Goal: Information Seeking & Learning: Learn about a topic

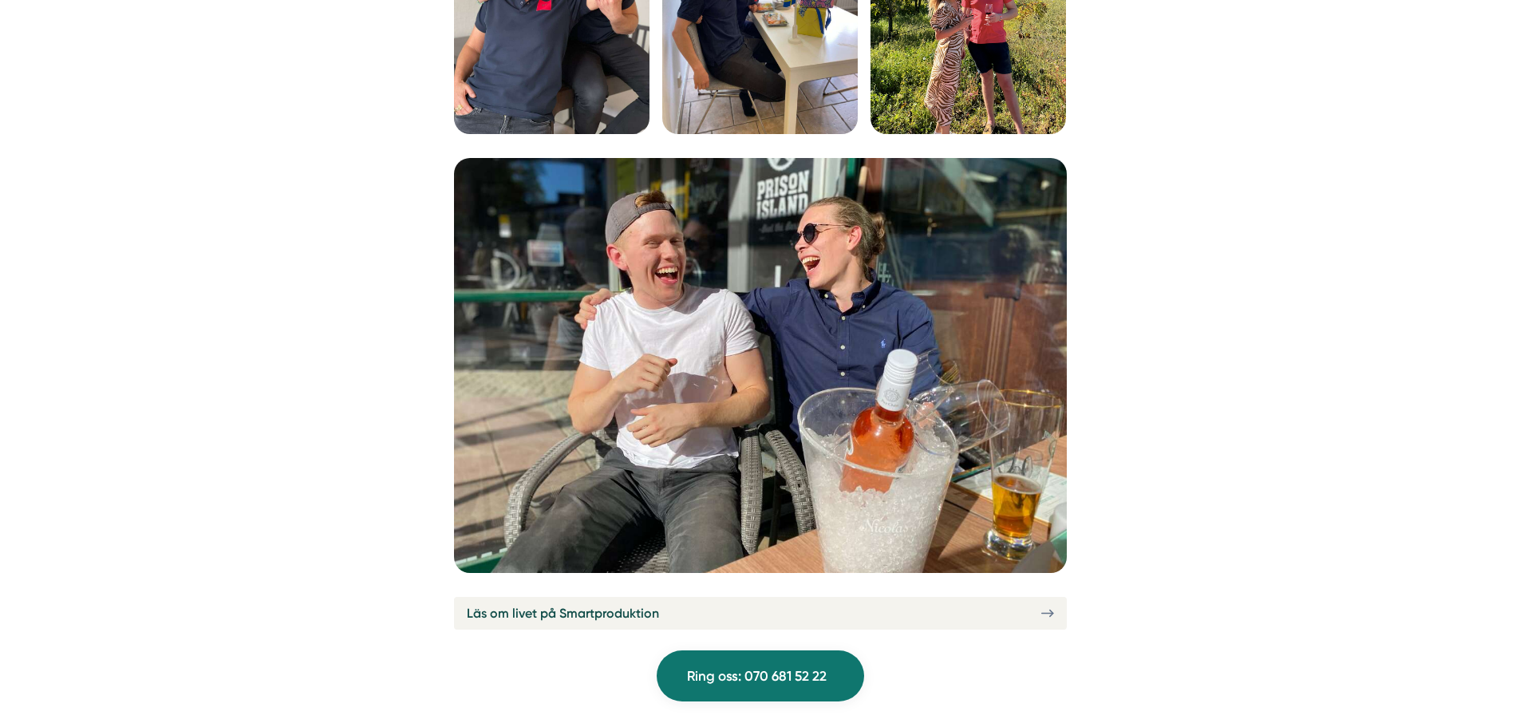
scroll to position [6066, 0]
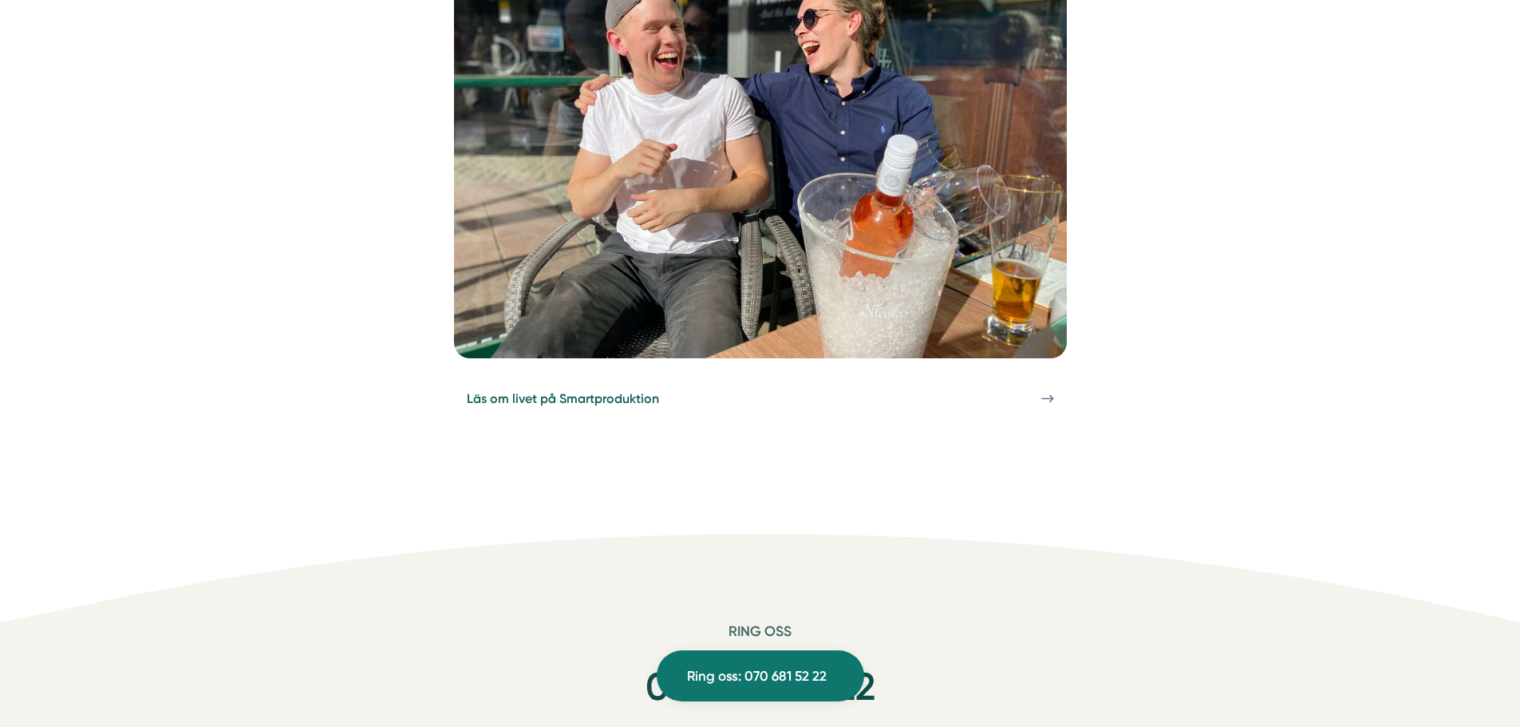
drag, startPoint x: 655, startPoint y: 378, endPoint x: 640, endPoint y: 369, distance: 17.5
click at [655, 389] on span "Läs om livet på Smartproduktion" at bounding box center [563, 399] width 192 height 20
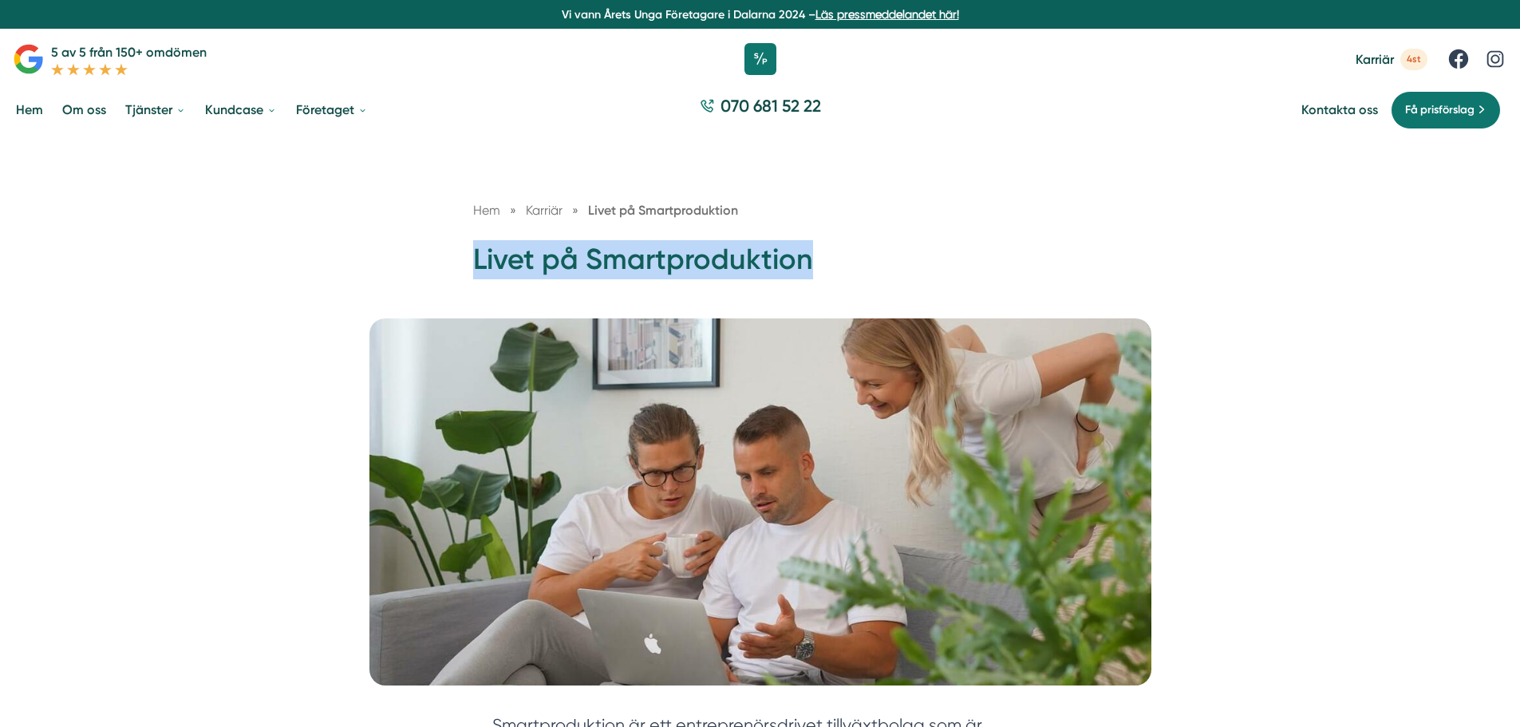
drag, startPoint x: 831, startPoint y: 261, endPoint x: 453, endPoint y: 260, distance: 377.5
click at [454, 260] on div "Hem » Karriär » Livet på Smartproduktion Livet på Smartproduktion" at bounding box center [760, 245] width 613 height 91
click at [729, 245] on h1 "Livet på Smartproduktion" at bounding box center [760, 266] width 575 height 52
click at [730, 245] on h1 "Livet på Smartproduktion" at bounding box center [760, 266] width 575 height 52
click at [730, 251] on h1 "Livet på Smartproduktion" at bounding box center [760, 266] width 575 height 52
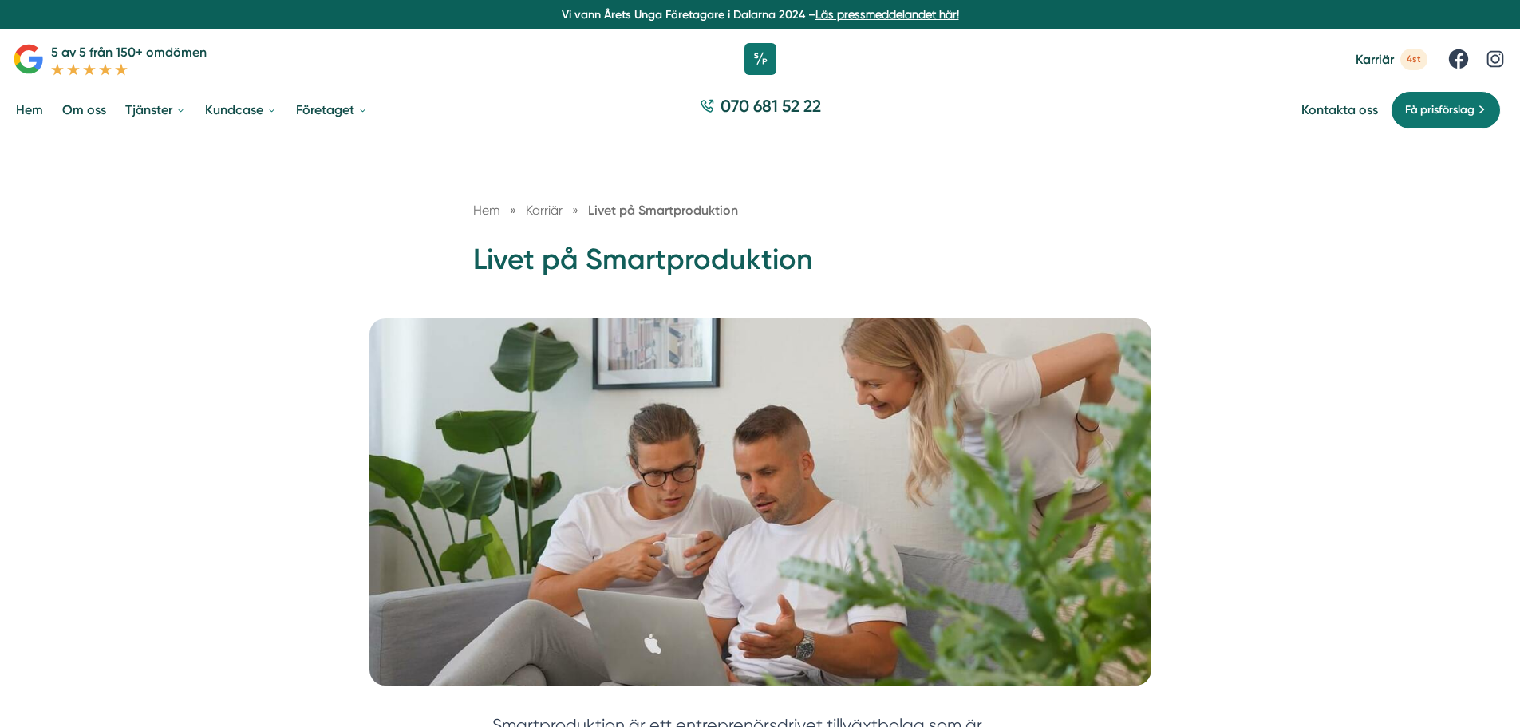
click at [728, 251] on h1 "Livet på Smartproduktion" at bounding box center [760, 266] width 575 height 52
click at [732, 251] on h1 "Livet på Smartproduktion" at bounding box center [760, 266] width 575 height 52
click at [732, 252] on h1 "Livet på Smartproduktion" at bounding box center [760, 266] width 575 height 52
click at [732, 254] on h1 "Livet på Smartproduktion" at bounding box center [760, 266] width 575 height 52
click at [730, 255] on h1 "Livet på Smartproduktion" at bounding box center [760, 266] width 575 height 52
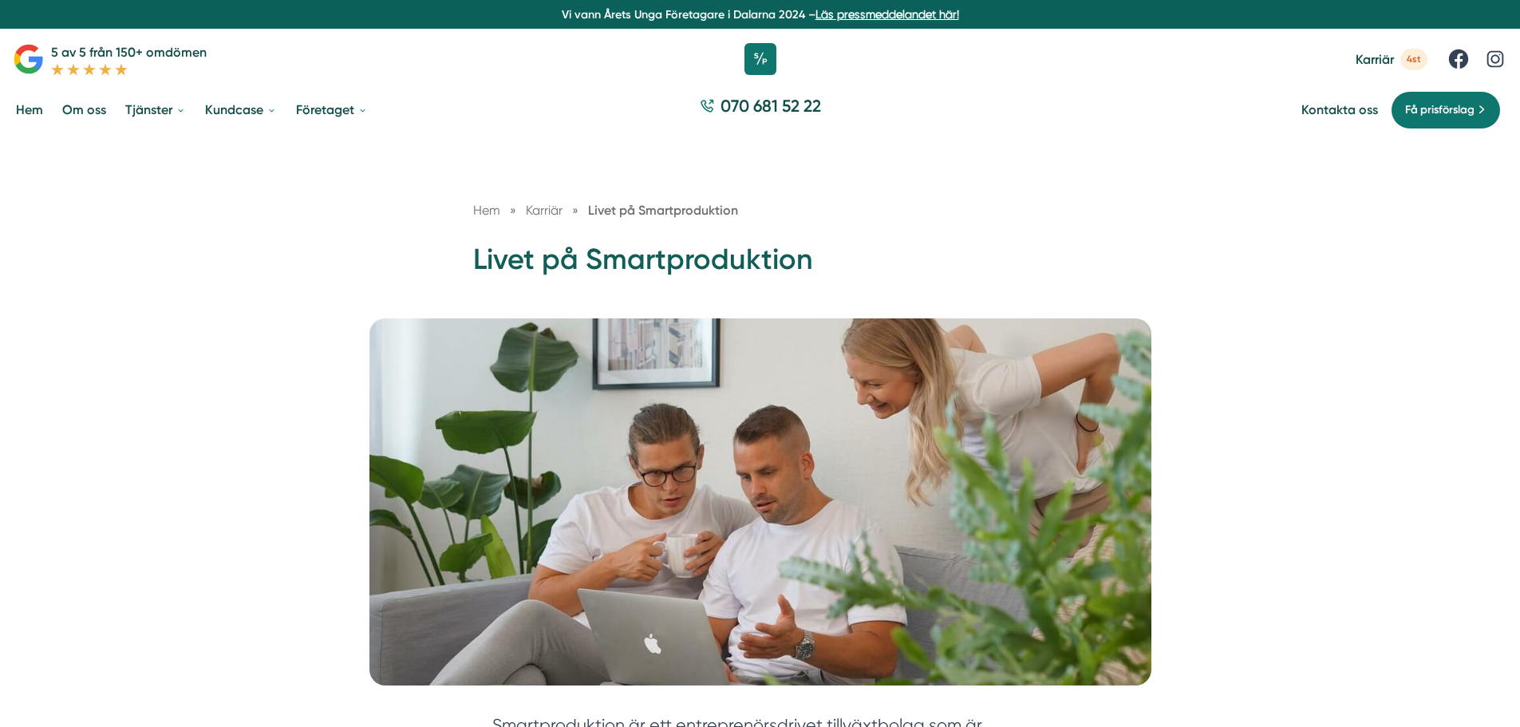
click at [571, 266] on h1 "Livet på Smartproduktion" at bounding box center [760, 266] width 575 height 52
click at [568, 267] on h1 "Livet på Smartproduktion" at bounding box center [760, 266] width 575 height 52
click at [539, 266] on h1 "Livet på Smartproduktion" at bounding box center [760, 266] width 575 height 52
click at [537, 267] on h1 "Livet på Smartproduktion" at bounding box center [760, 266] width 575 height 52
click at [536, 267] on h1 "Livet på Smartproduktion" at bounding box center [760, 266] width 575 height 52
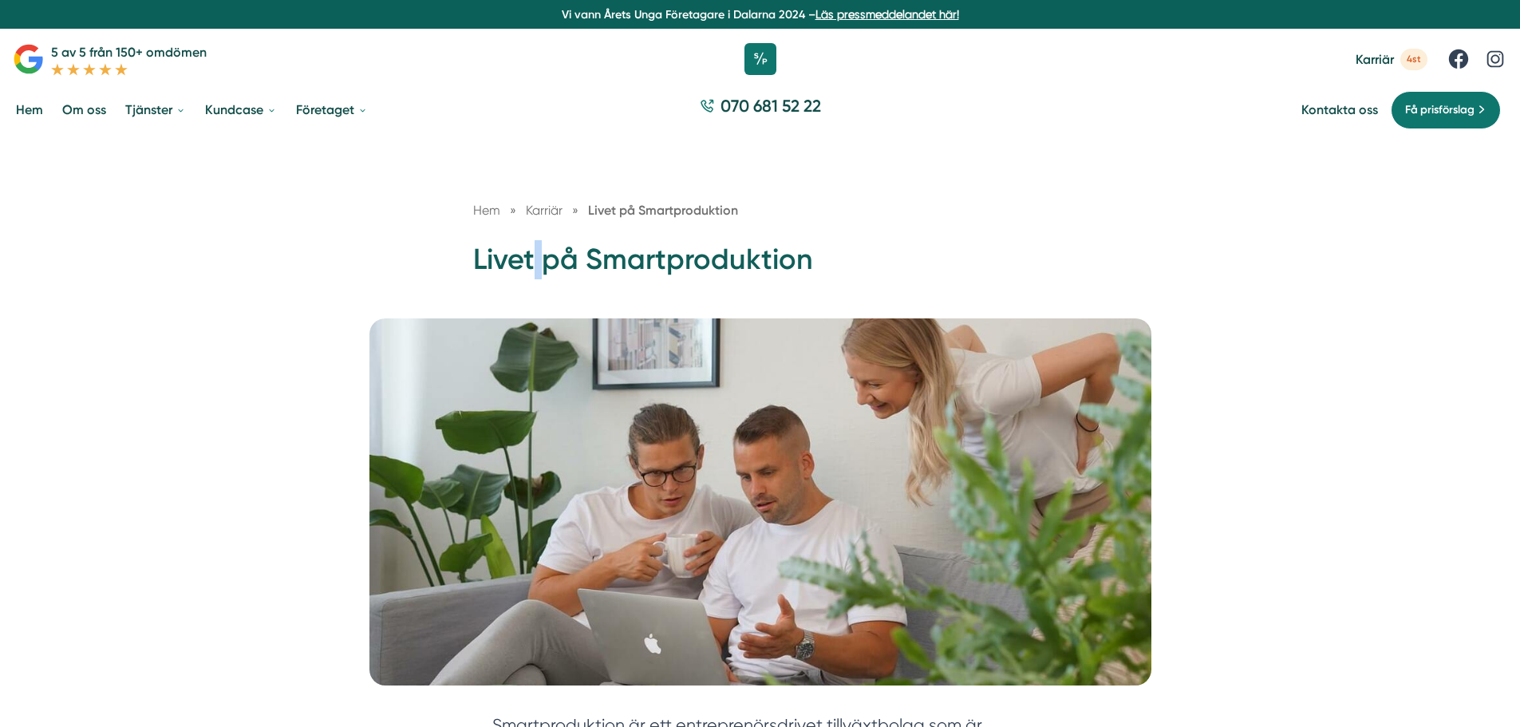
click at [536, 267] on h1 "Livet på Smartproduktion" at bounding box center [760, 266] width 575 height 52
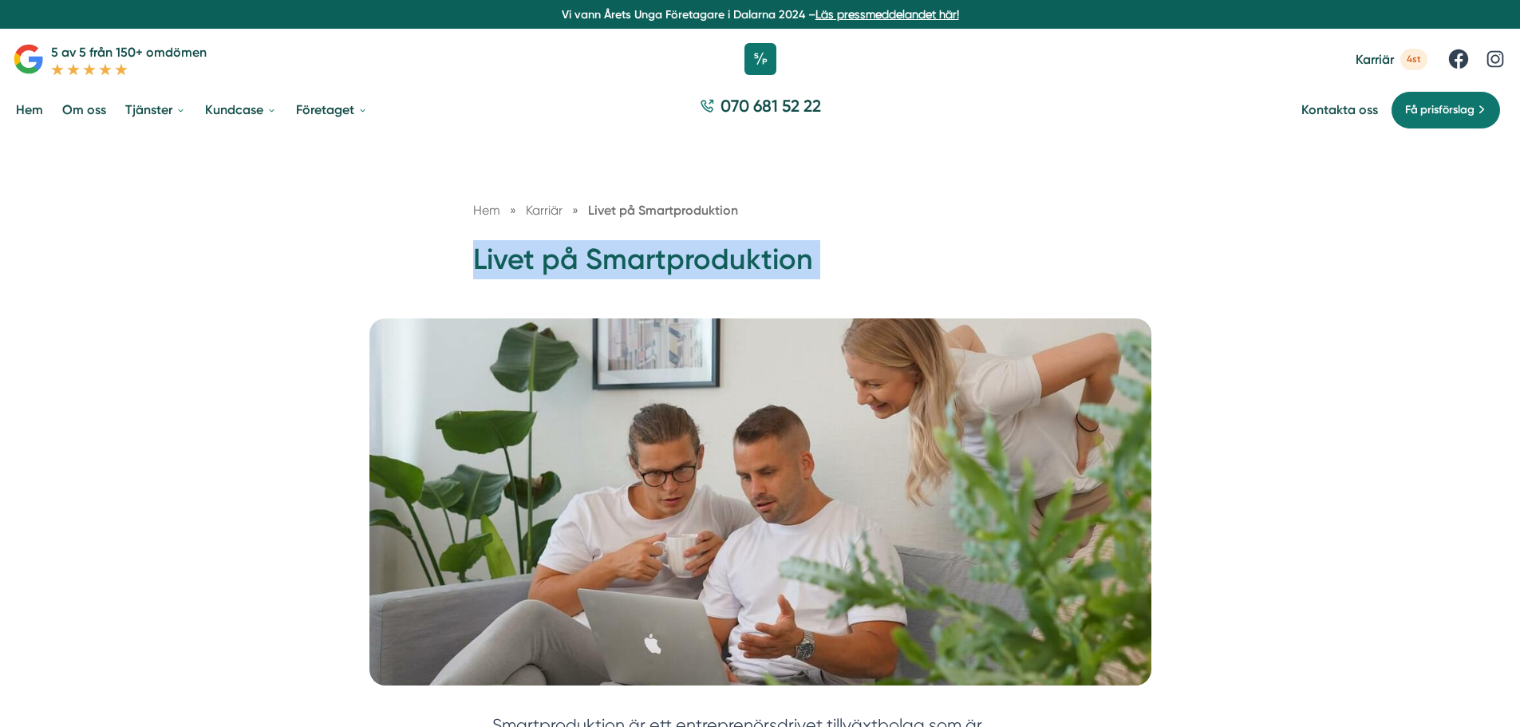
click at [536, 267] on h1 "Livet på Smartproduktion" at bounding box center [760, 266] width 575 height 52
click at [413, 271] on div "Hem » Karriär » Livet på Smartproduktion Livet på Smartproduktion" at bounding box center [760, 227] width 1520 height 182
click at [413, 274] on div "Hem » Karriär » Livet på Smartproduktion Livet på Smartproduktion" at bounding box center [760, 227] width 1520 height 182
click at [415, 274] on div "Hem » Karriär » Livet på Smartproduktion Livet på Smartproduktion" at bounding box center [760, 227] width 1520 height 182
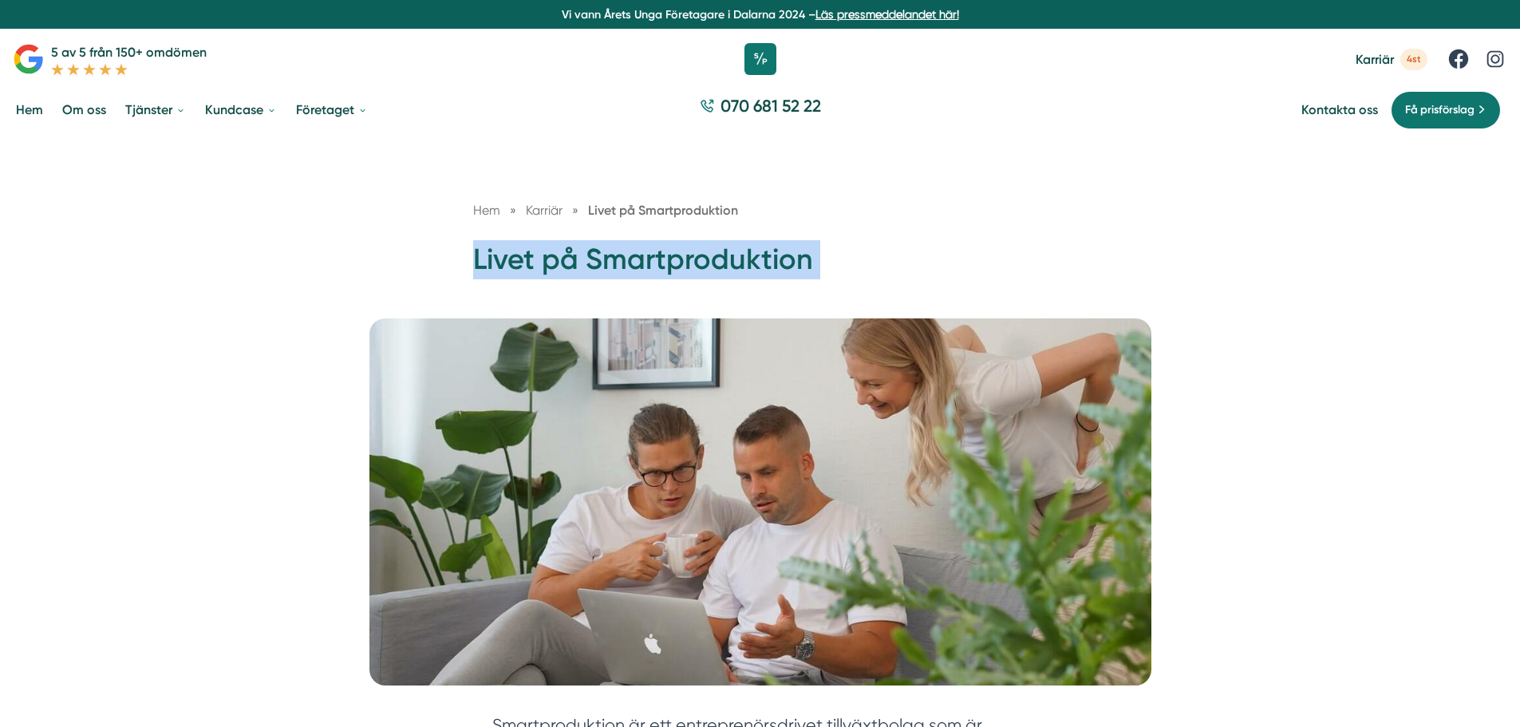
click at [781, 250] on h1 "Livet på Smartproduktion" at bounding box center [760, 266] width 575 height 52
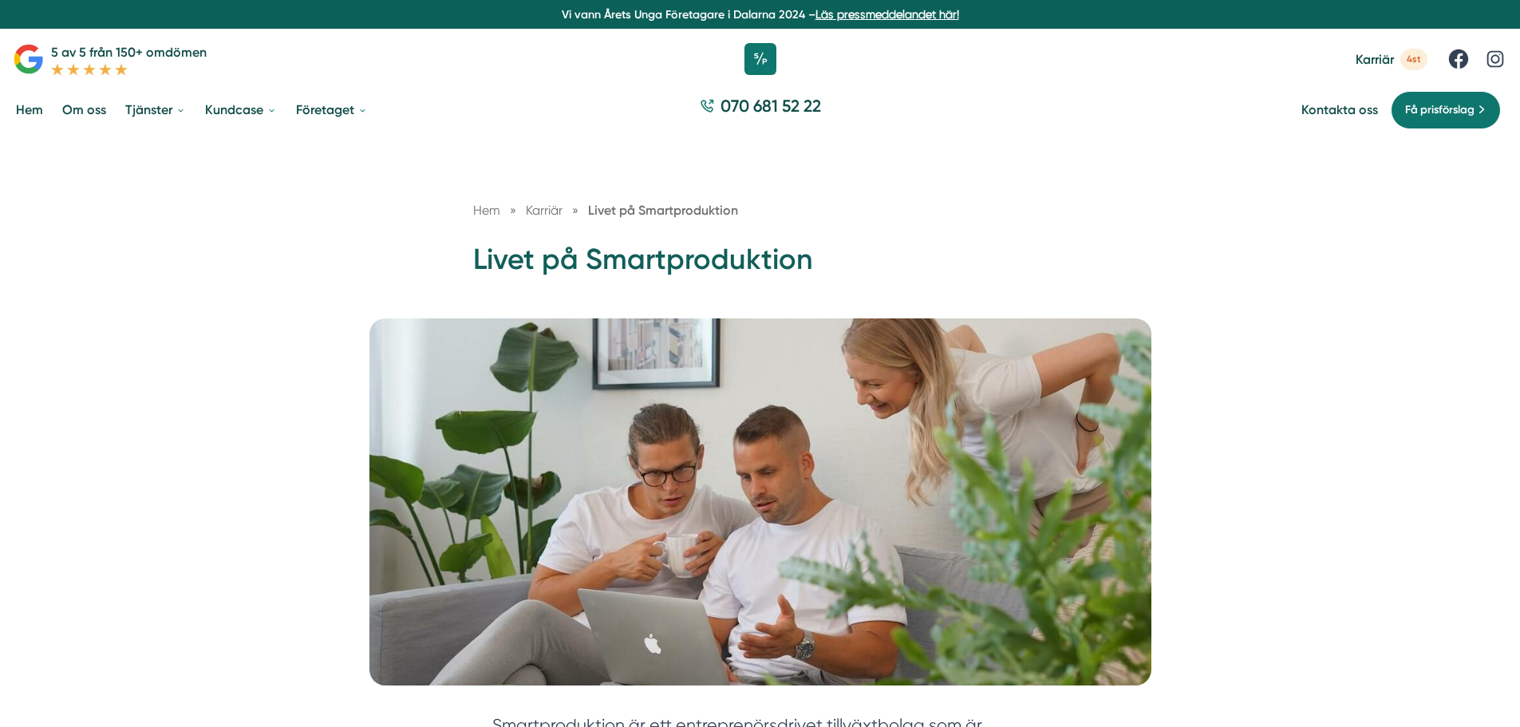
click at [778, 255] on h1 "Livet på Smartproduktion" at bounding box center [760, 266] width 575 height 52
click at [775, 262] on h1 "Livet på Smartproduktion" at bounding box center [760, 266] width 575 height 52
click at [773, 266] on h1 "Livet på Smartproduktion" at bounding box center [760, 266] width 575 height 52
click at [771, 267] on h1 "Livet på Smartproduktion" at bounding box center [760, 266] width 575 height 52
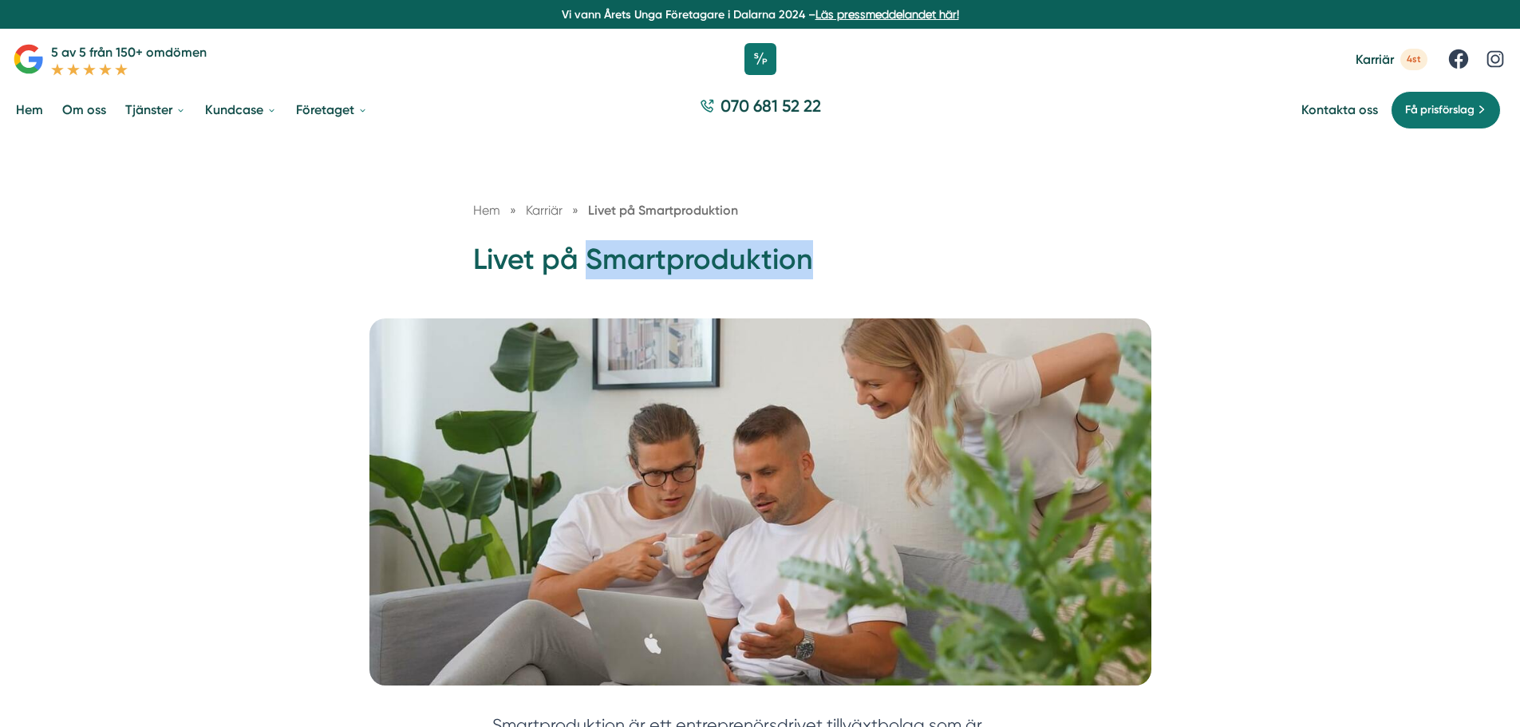
click at [769, 267] on h1 "Livet på Smartproduktion" at bounding box center [760, 266] width 575 height 52
drag, startPoint x: 817, startPoint y: 255, endPoint x: 449, endPoint y: 239, distance: 369.1
click at [452, 241] on div "Hem » Karriär » Livet på Smartproduktion Livet på Smartproduktion" at bounding box center [760, 227] width 1520 height 182
click at [450, 235] on div "Hem » Karriär » Livet på Smartproduktion Livet på Smartproduktion" at bounding box center [760, 227] width 1520 height 182
click at [633, 251] on h1 "Livet på Smartproduktion" at bounding box center [760, 266] width 575 height 52
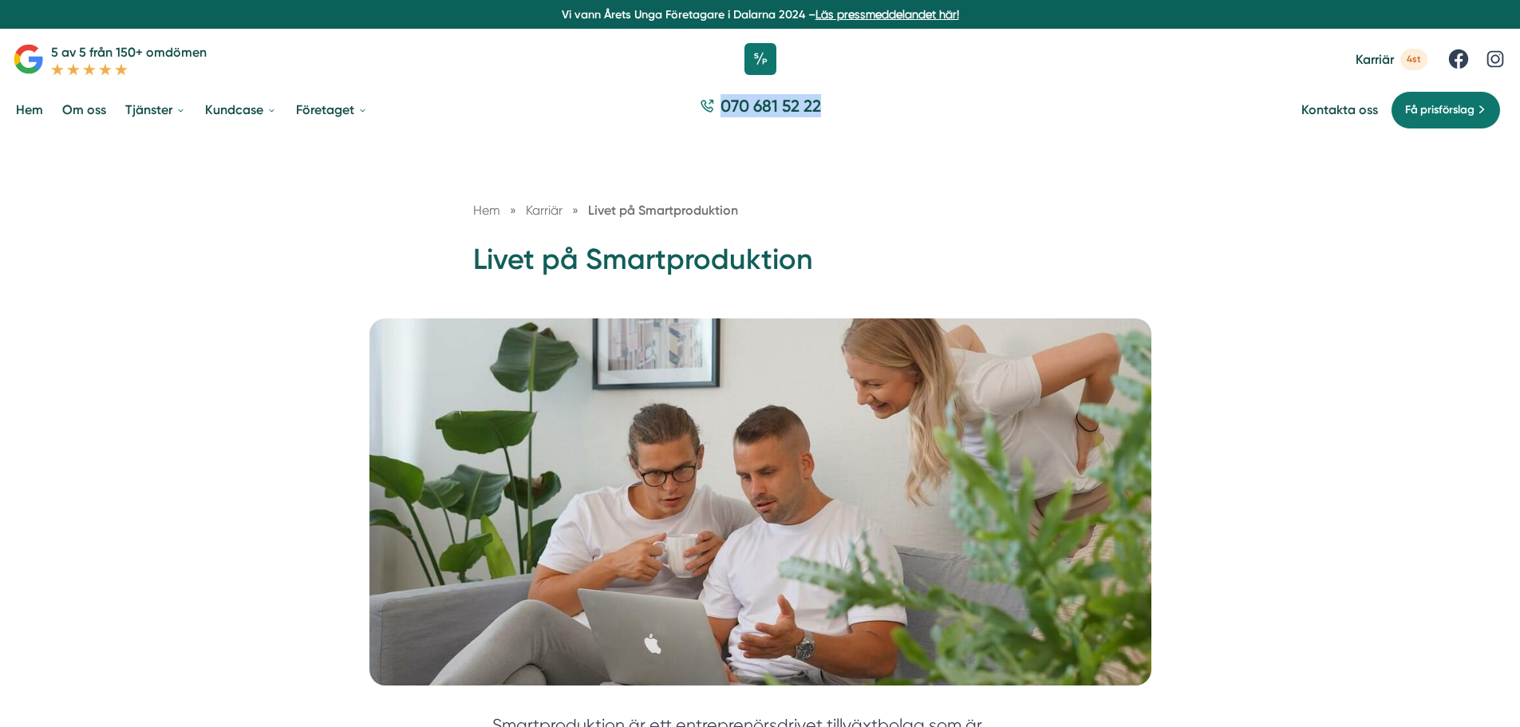
drag, startPoint x: 842, startPoint y: 110, endPoint x: 718, endPoint y: 111, distance: 123.7
click at [718, 110] on div "070 681 52 22" at bounding box center [760, 109] width 1520 height 53
click at [849, 243] on h1 "Livet på Smartproduktion" at bounding box center [760, 266] width 575 height 52
drag, startPoint x: 759, startPoint y: 210, endPoint x: 579, endPoint y: 208, distance: 180.4
click at [579, 208] on nav "Hem » Karriär » Livet på Smartproduktion" at bounding box center [760, 210] width 575 height 20
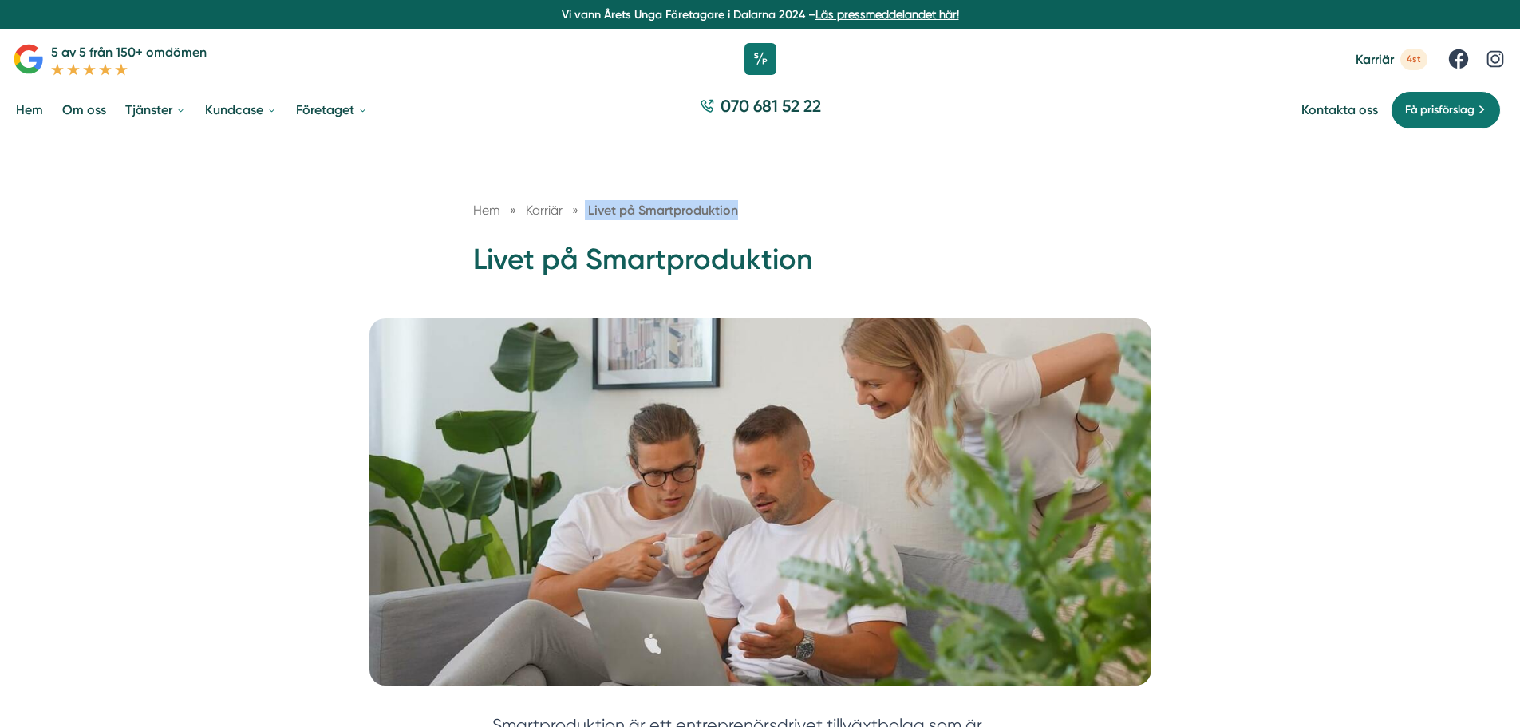
click at [831, 224] on div "Hem » Karriär » Livet på Smartproduktion" at bounding box center [760, 219] width 575 height 39
click at [807, 228] on div "Hem » Karriär » Livet på Smartproduktion" at bounding box center [760, 219] width 575 height 39
drag, startPoint x: 828, startPoint y: 275, endPoint x: 600, endPoint y: 259, distance: 228.8
click at [600, 259] on h1 "Livet på Smartproduktion" at bounding box center [760, 266] width 575 height 52
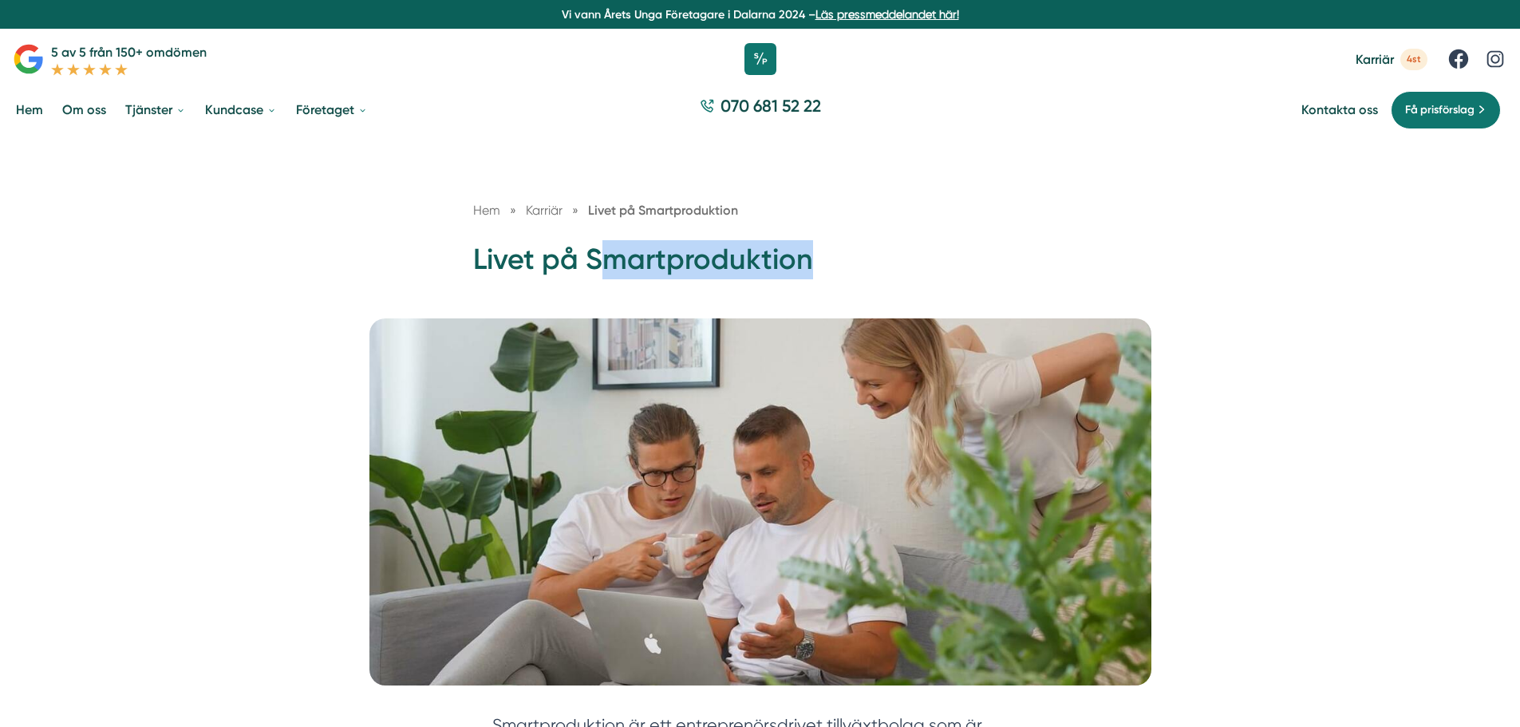
click at [862, 255] on h1 "Livet på Smartproduktion" at bounding box center [760, 266] width 575 height 52
drag, startPoint x: 817, startPoint y: 257, endPoint x: 591, endPoint y: 252, distance: 225.1
click at [591, 252] on h1 "Livet på Smartproduktion" at bounding box center [760, 266] width 575 height 52
click at [785, 264] on h1 "Livet på Smartproduktion" at bounding box center [760, 266] width 575 height 52
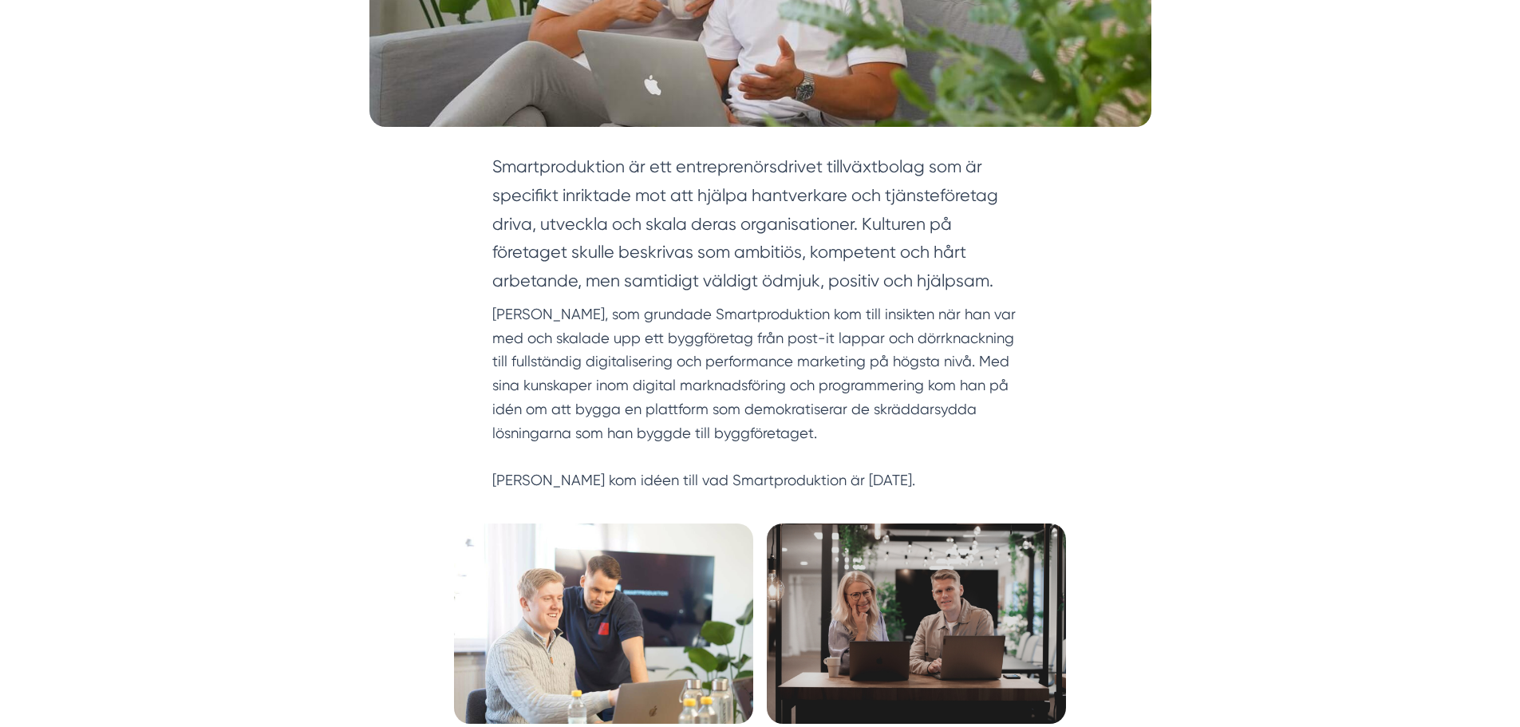
scroll to position [639, 0]
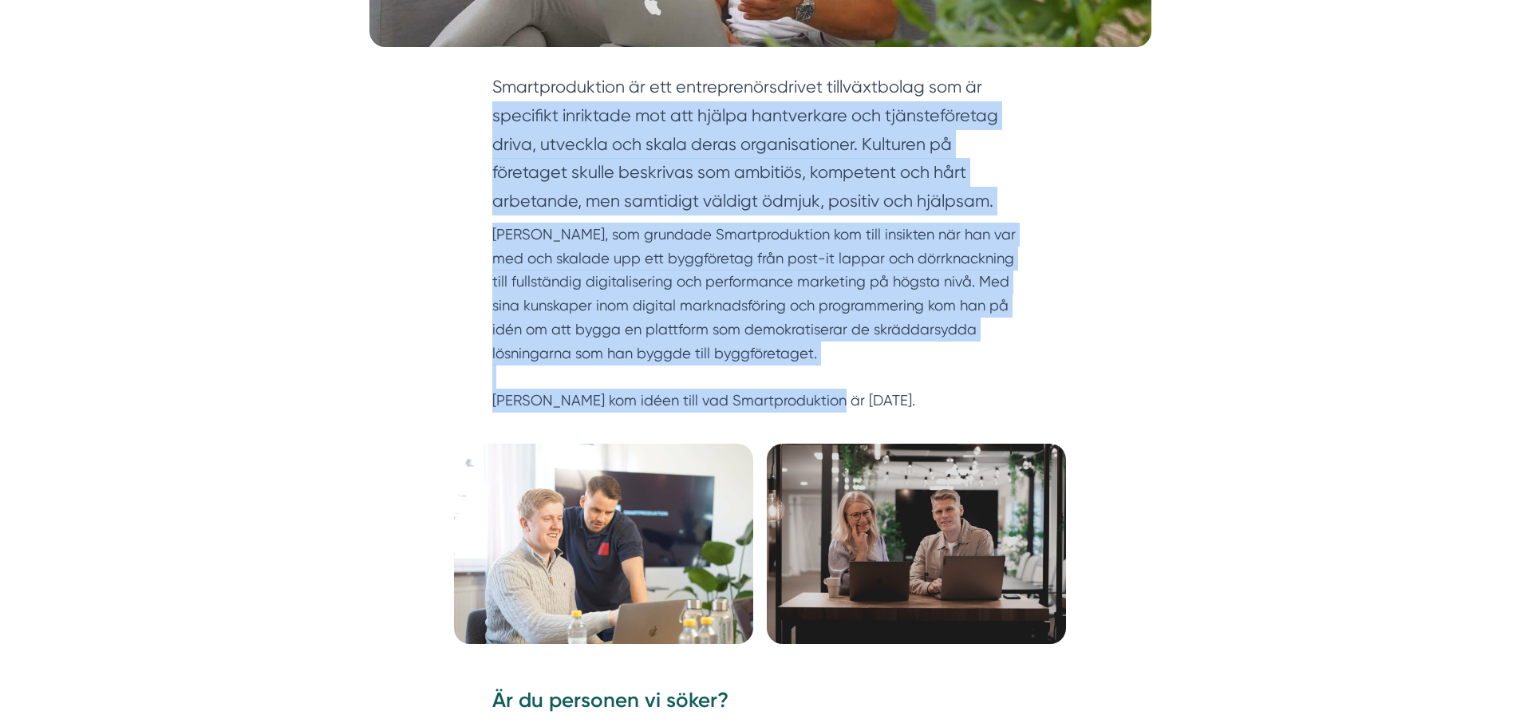
drag, startPoint x: 823, startPoint y: 402, endPoint x: 503, endPoint y: 93, distance: 445.4
click at [489, 92] on div "Smartproduktion är ett entreprenörsdrivet tillväxtbolag som är specifikt inrikt…" at bounding box center [760, 258] width 613 height 371
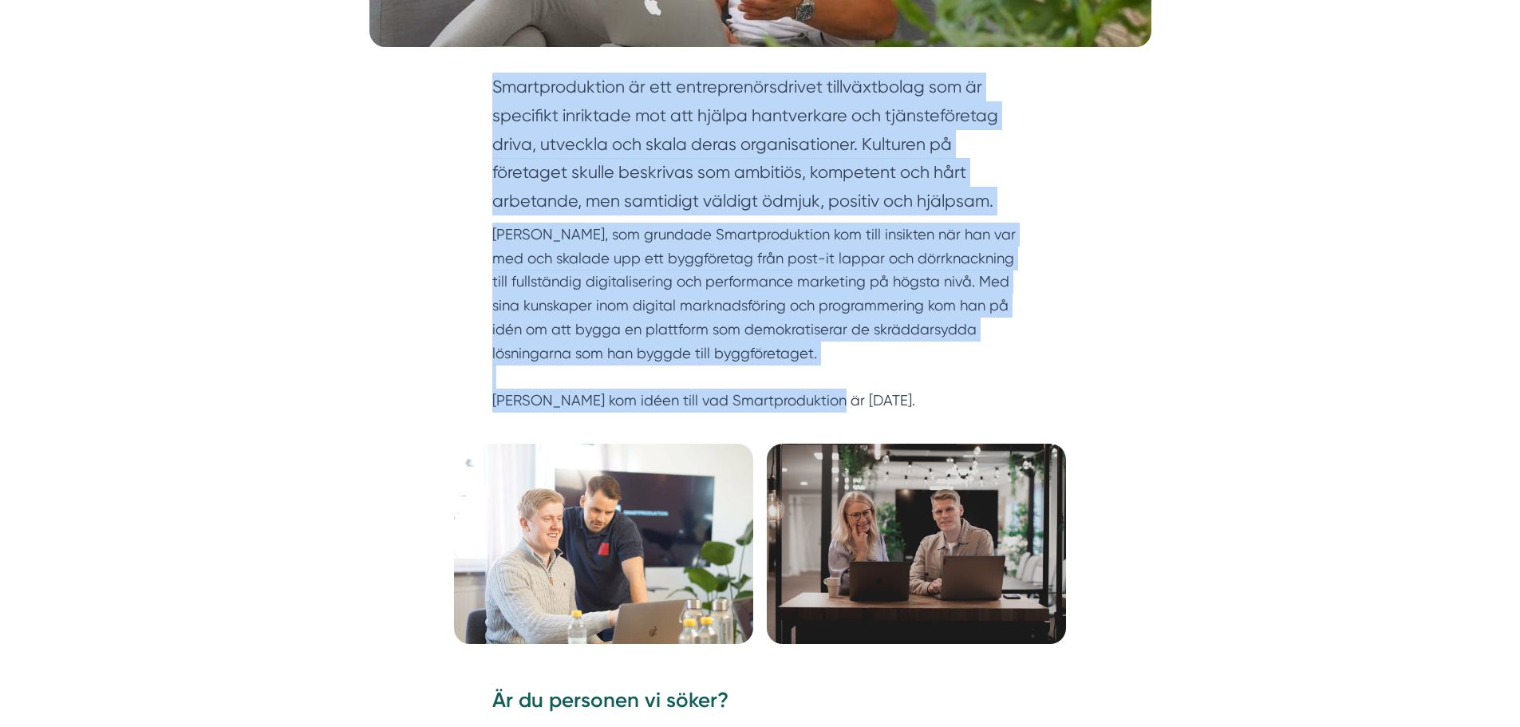
click at [734, 259] on p "Victor, som grundade Smartproduktion kom till insikten när han var med och skal…" at bounding box center [760, 318] width 536 height 190
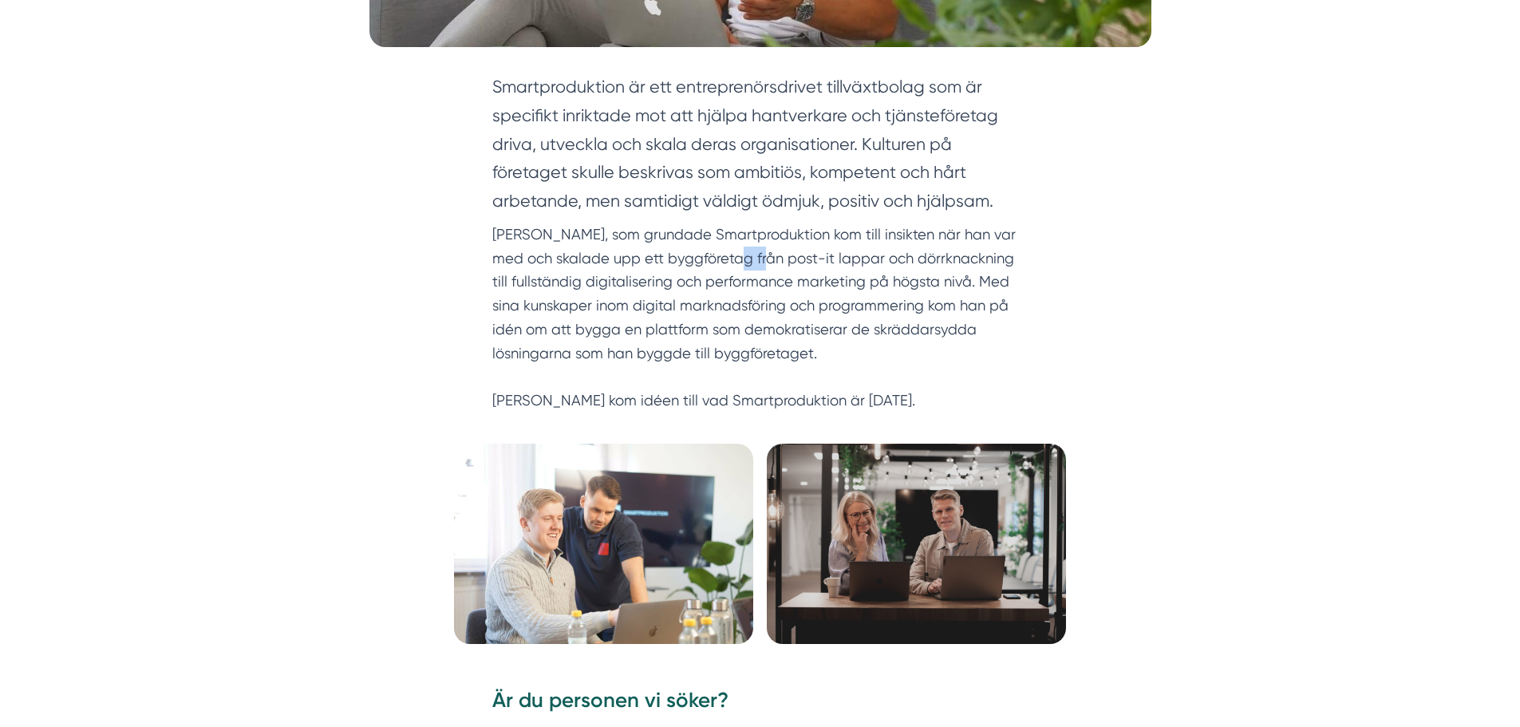
click at [734, 259] on p "Victor, som grundade Smartproduktion kom till insikten när han var med och skal…" at bounding box center [760, 318] width 536 height 190
click at [834, 298] on p "Victor, som grundade Smartproduktion kom till insikten när han var med och skal…" at bounding box center [760, 318] width 536 height 190
click at [726, 351] on p "Victor, som grundade Smartproduktion kom till insikten när han var med och skal…" at bounding box center [760, 318] width 536 height 190
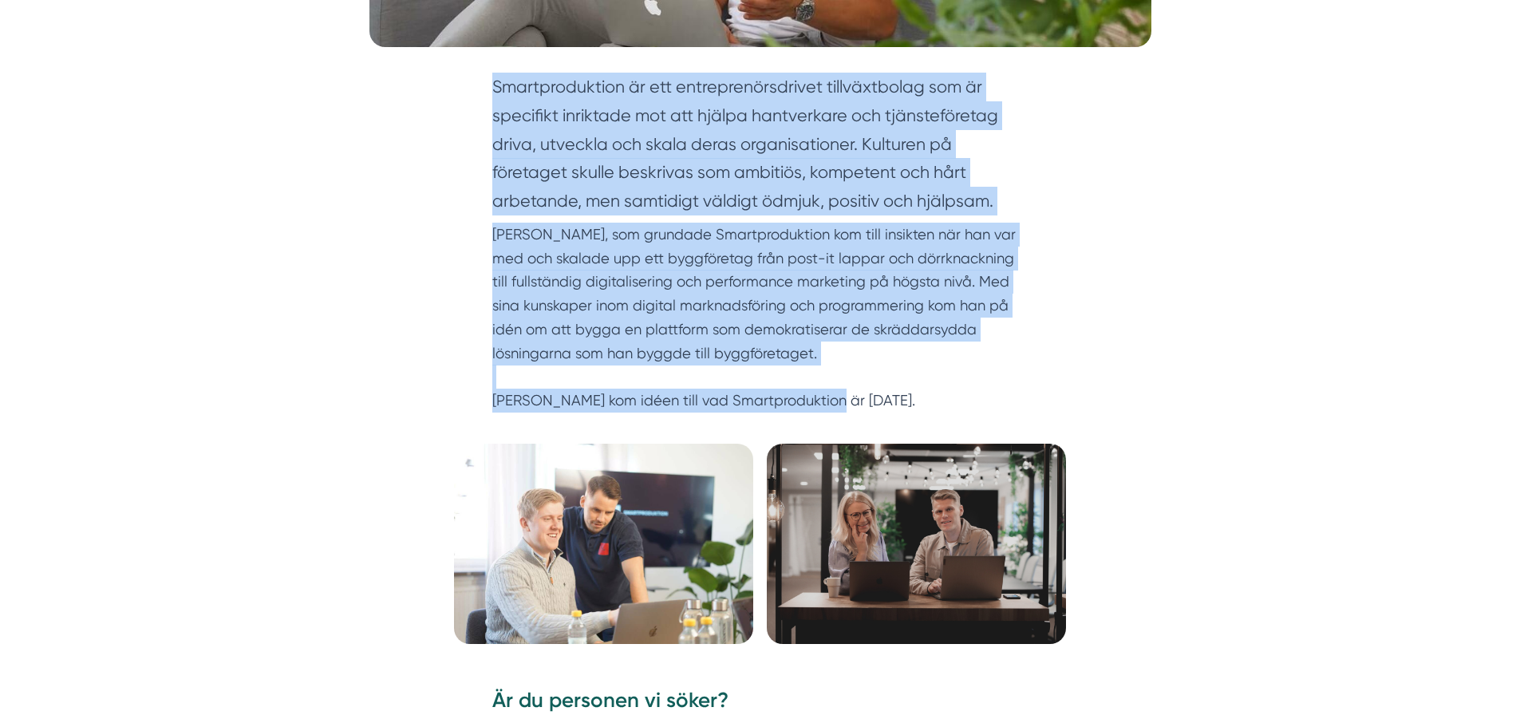
drag, startPoint x: 755, startPoint y: 386, endPoint x: 490, endPoint y: 89, distance: 397.4
click at [490, 89] on div "Smartproduktion är ett entreprenörsdrivet tillväxtbolag som är specifikt inrikt…" at bounding box center [760, 258] width 613 height 371
click at [873, 309] on p "Victor, som grundade Smartproduktion kom till insikten när han var med och skal…" at bounding box center [760, 318] width 536 height 190
drag, startPoint x: 830, startPoint y: 403, endPoint x: 479, endPoint y: 93, distance: 468.2
click at [476, 93] on div "Smartproduktion är ett entreprenörsdrivet tillväxtbolag som är specifikt inrikt…" at bounding box center [760, 258] width 613 height 371
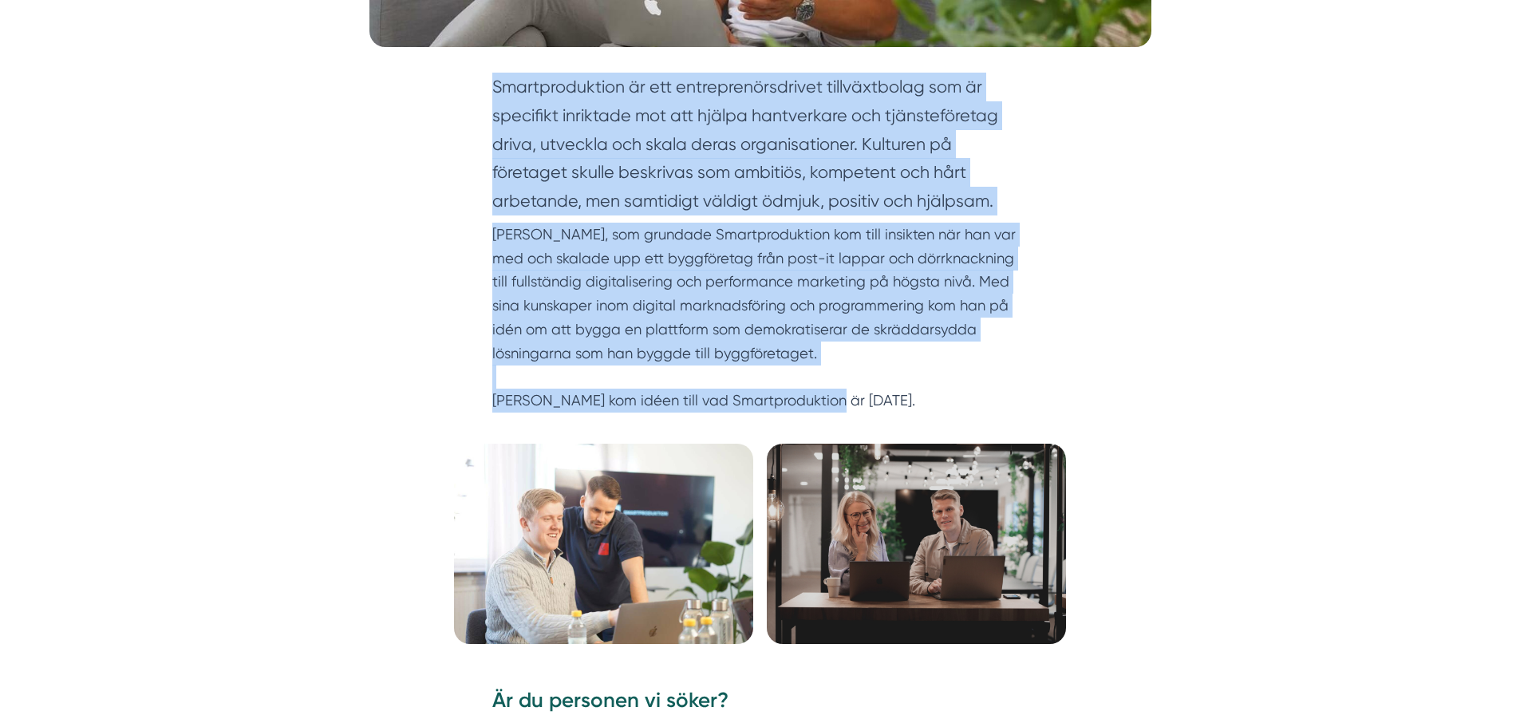
click at [763, 261] on p "Victor, som grundade Smartproduktion kom till insikten när han var med och skal…" at bounding box center [760, 318] width 536 height 190
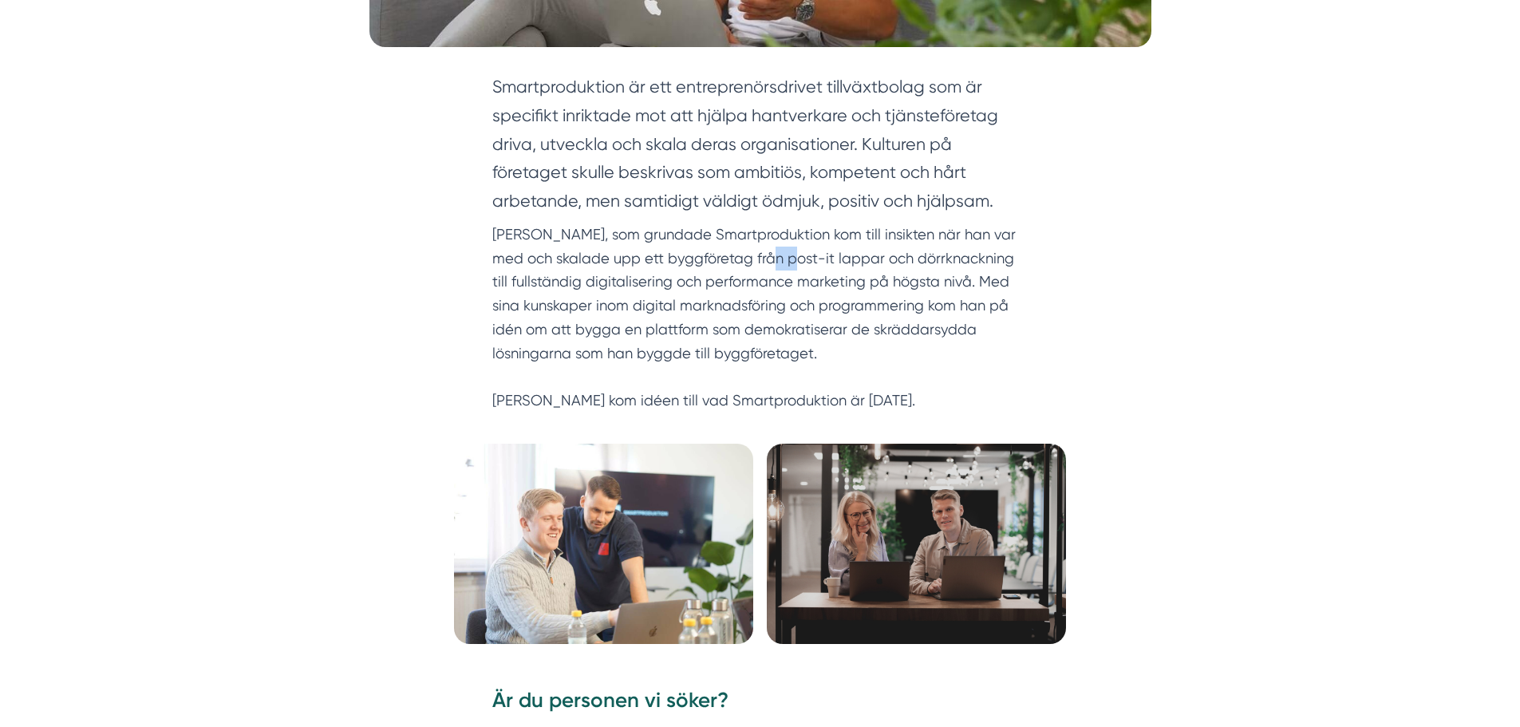
click at [763, 261] on p "Victor, som grundade Smartproduktion kom till insikten när han var med och skal…" at bounding box center [760, 318] width 536 height 190
click at [947, 346] on p "Victor, som grundade Smartproduktion kom till insikten när han var med och skal…" at bounding box center [760, 318] width 536 height 190
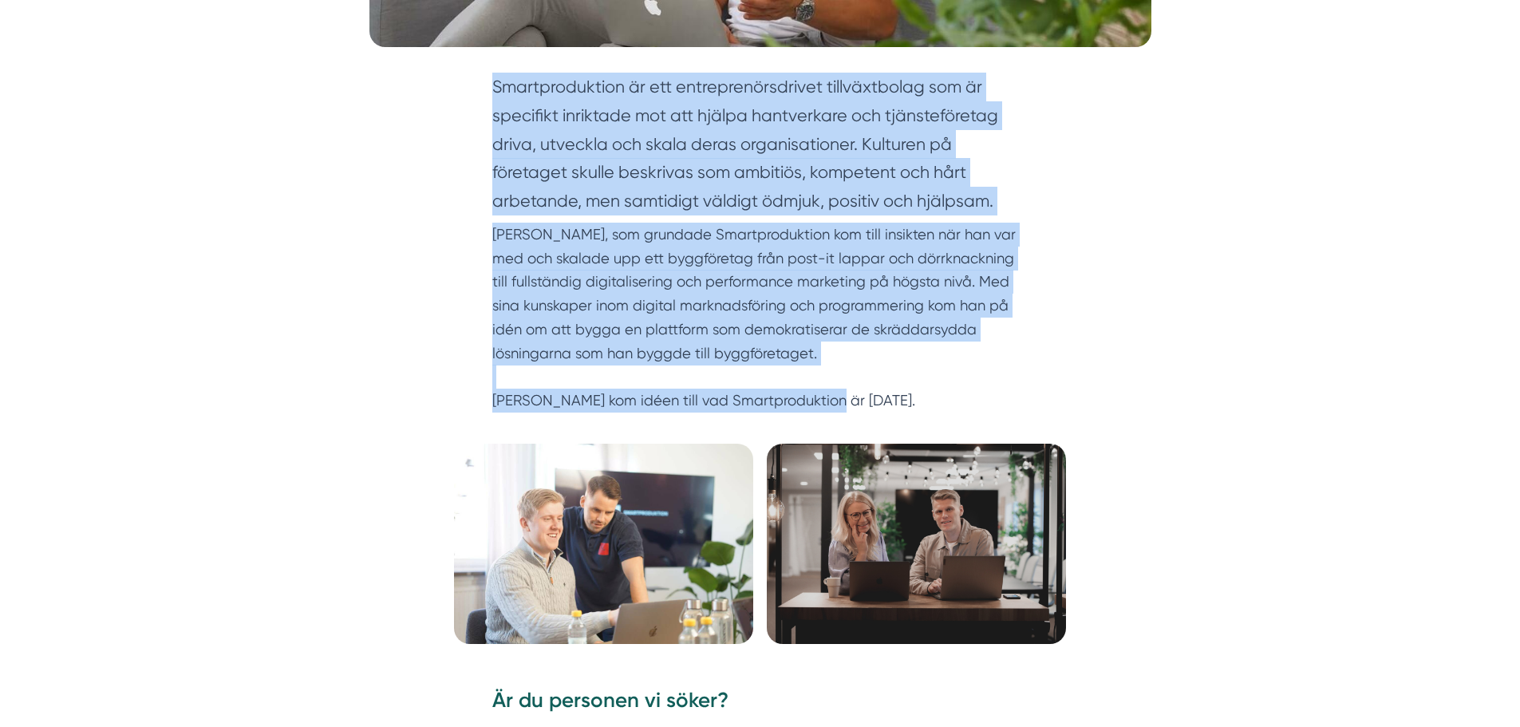
drag, startPoint x: 789, startPoint y: 397, endPoint x: 462, endPoint y: 82, distance: 453.8
click at [462, 82] on div "Smartproduktion är ett entreprenörsdrivet tillväxtbolag som är specifikt inrikt…" at bounding box center [760, 258] width 613 height 371
click at [736, 255] on p "Victor, som grundade Smartproduktion kom till insikten när han var med och skal…" at bounding box center [760, 318] width 536 height 190
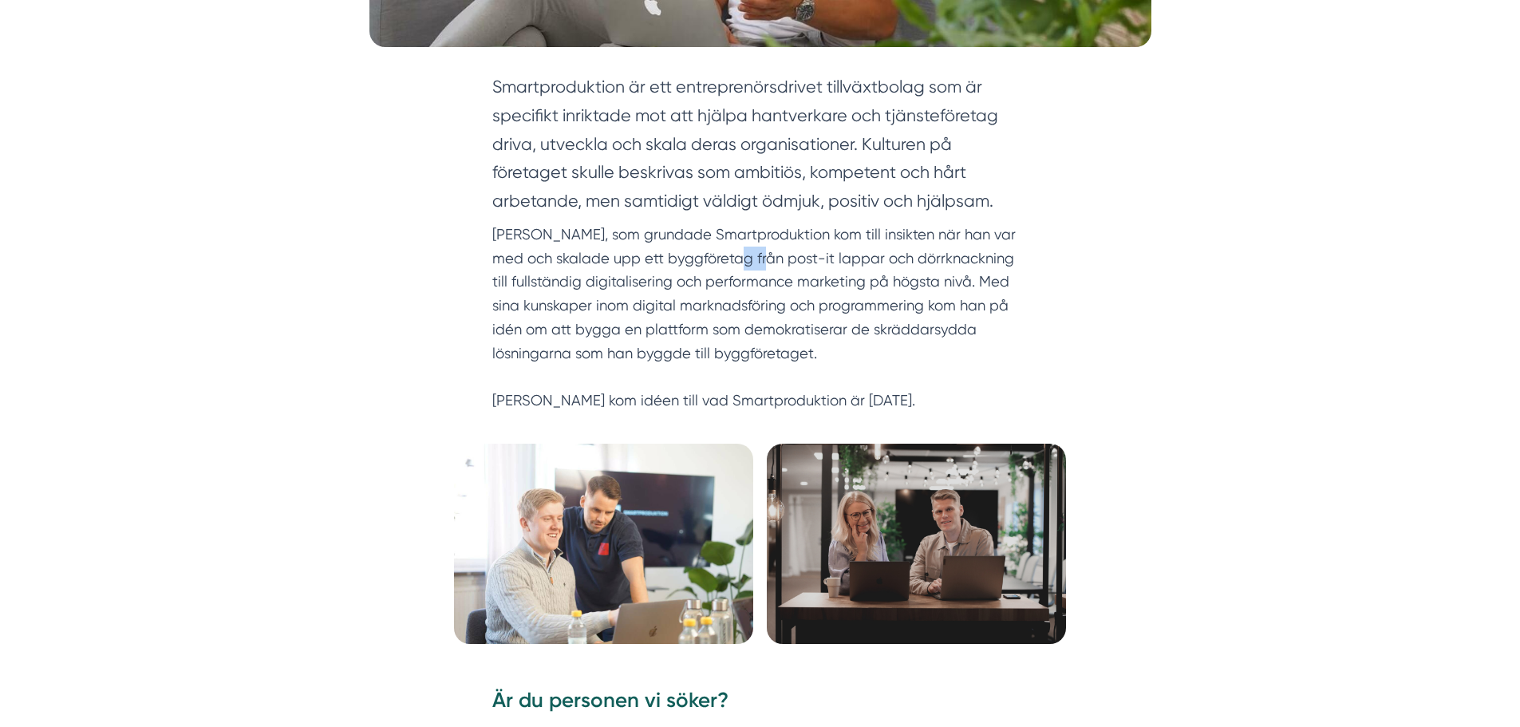
click at [736, 255] on p "Victor, som grundade Smartproduktion kom till insikten när han var med och skal…" at bounding box center [760, 318] width 536 height 190
click at [740, 307] on p "Victor, som grundade Smartproduktion kom till insikten när han var med och skal…" at bounding box center [760, 318] width 536 height 190
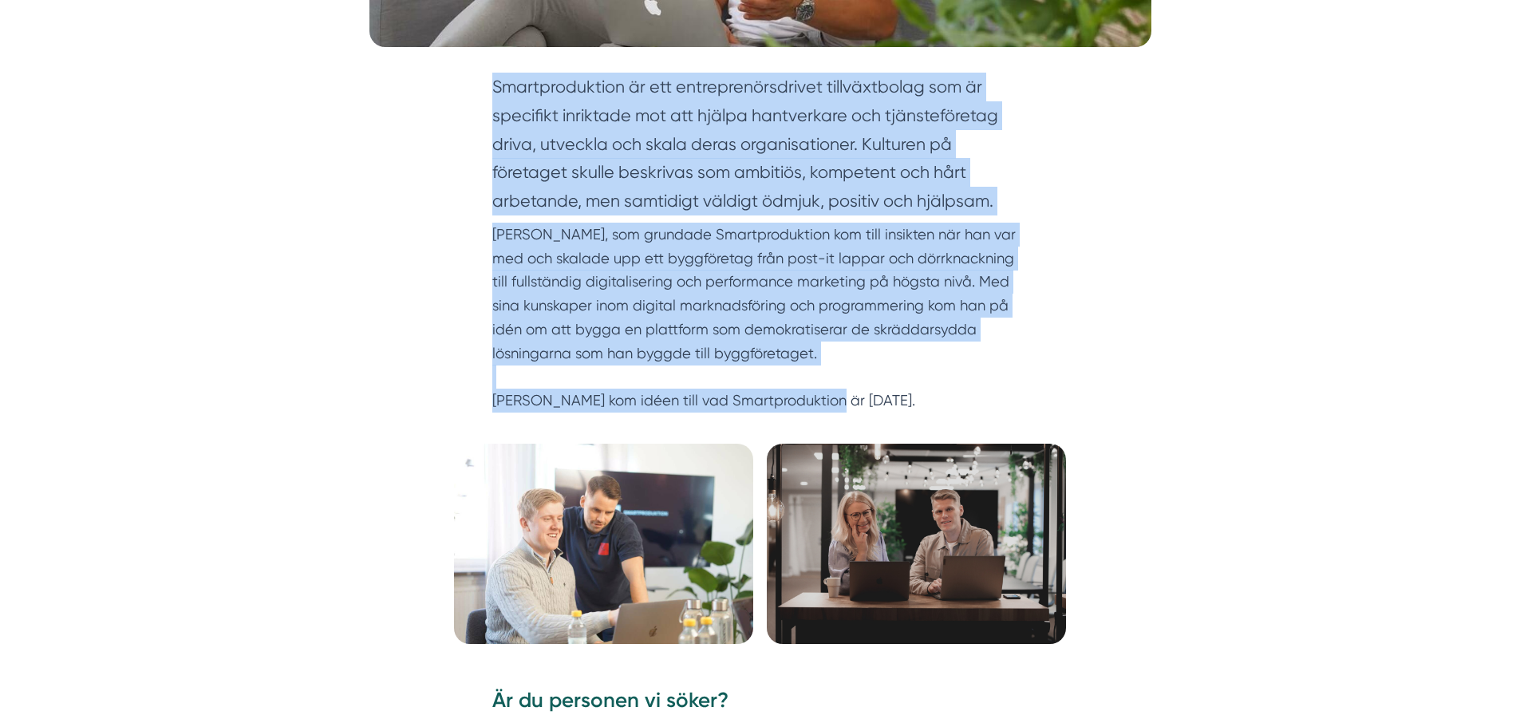
drag, startPoint x: 820, startPoint y: 403, endPoint x: 480, endPoint y: 97, distance: 457.2
click at [471, 91] on div "Smartproduktion är ett entreprenörsdrivet tillväxtbolag som är specifikt inrikt…" at bounding box center [760, 258] width 613 height 371
click at [963, 389] on p "Victor, som grundade Smartproduktion kom till insikten när han var med och skal…" at bounding box center [760, 318] width 536 height 190
drag, startPoint x: 809, startPoint y: 395, endPoint x: 508, endPoint y: 110, distance: 415.0
click at [488, 95] on div "Smartproduktion är ett entreprenörsdrivet tillväxtbolag som är specifikt inrikt…" at bounding box center [760, 258] width 613 height 371
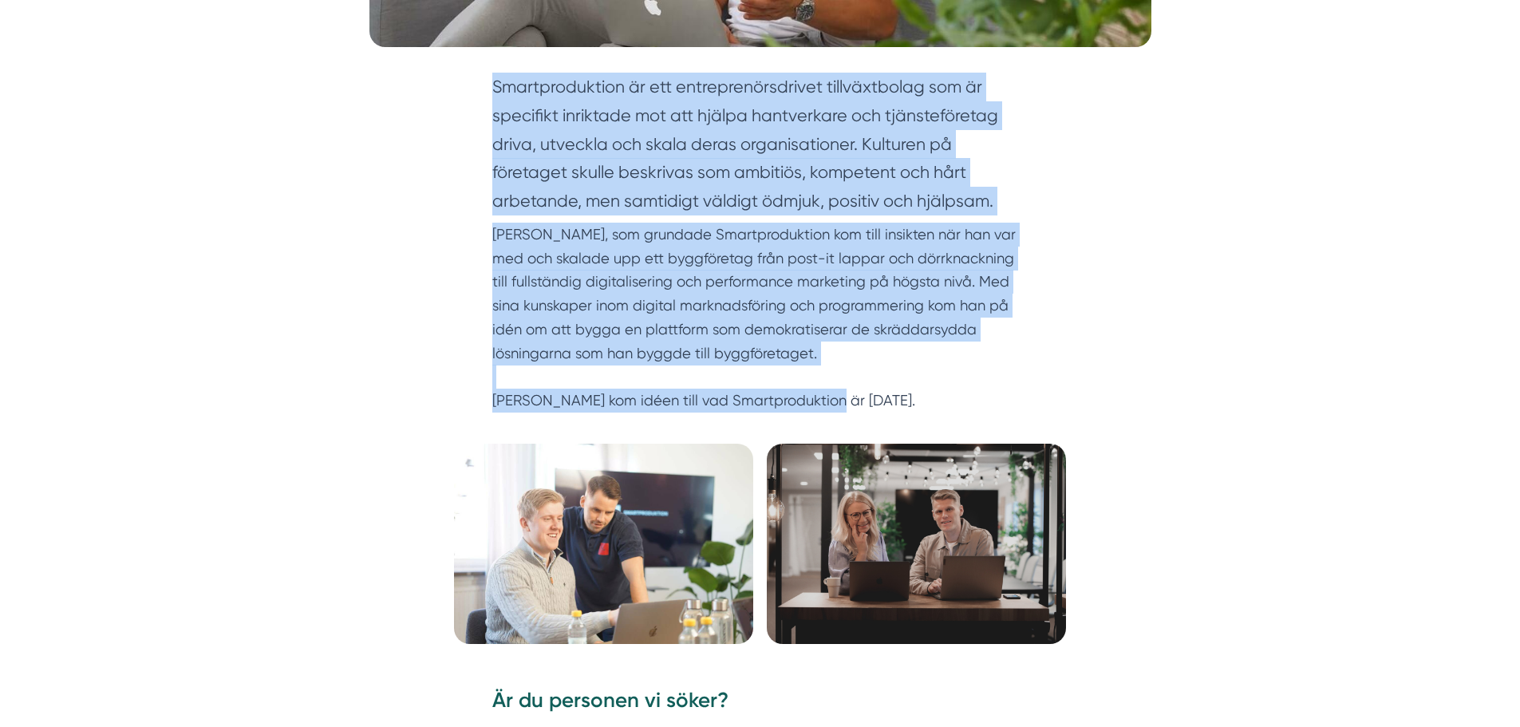
click at [711, 235] on p "Victor, som grundade Smartproduktion kom till insikten när han var med och skal…" at bounding box center [760, 318] width 536 height 190
click at [713, 238] on p "Victor, som grundade Smartproduktion kom till insikten när han var med och skal…" at bounding box center [760, 318] width 536 height 190
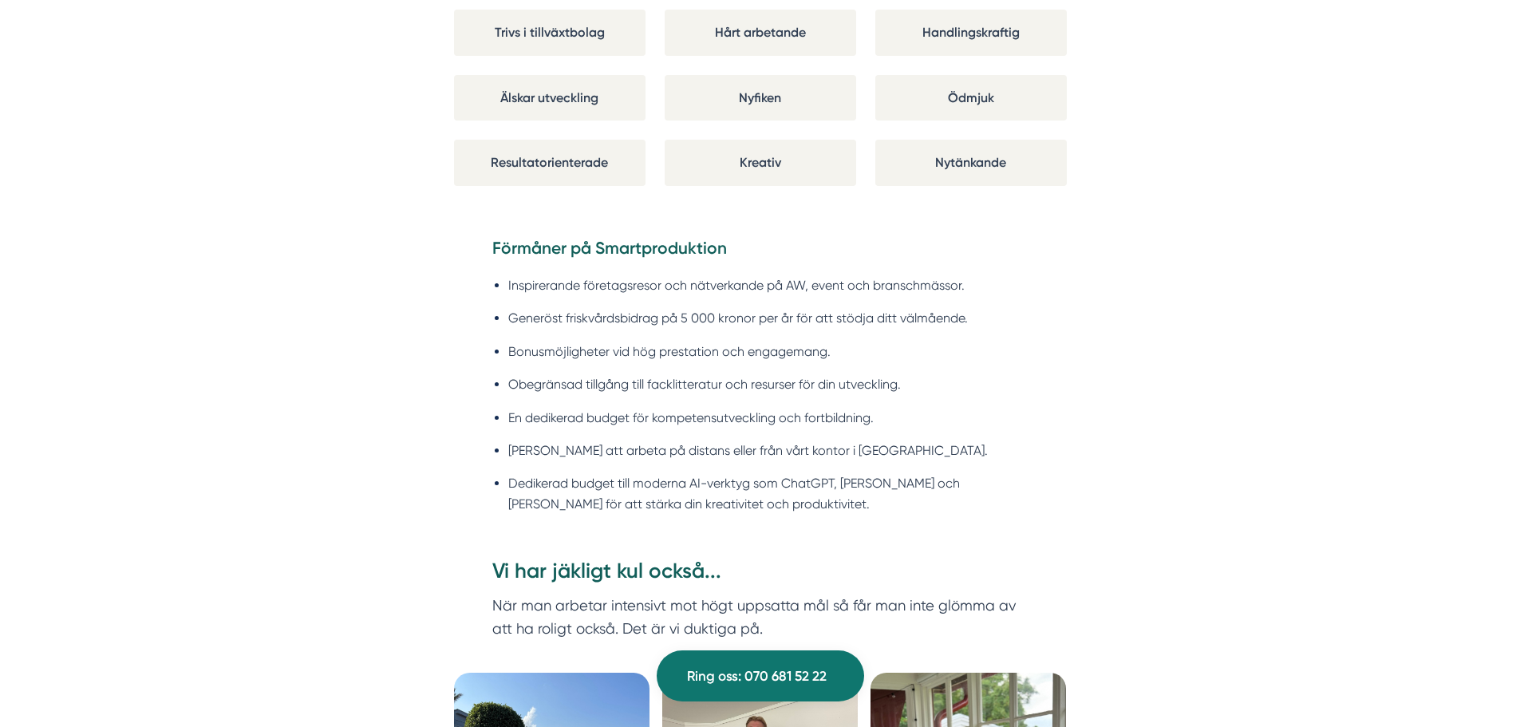
scroll to position [0, 0]
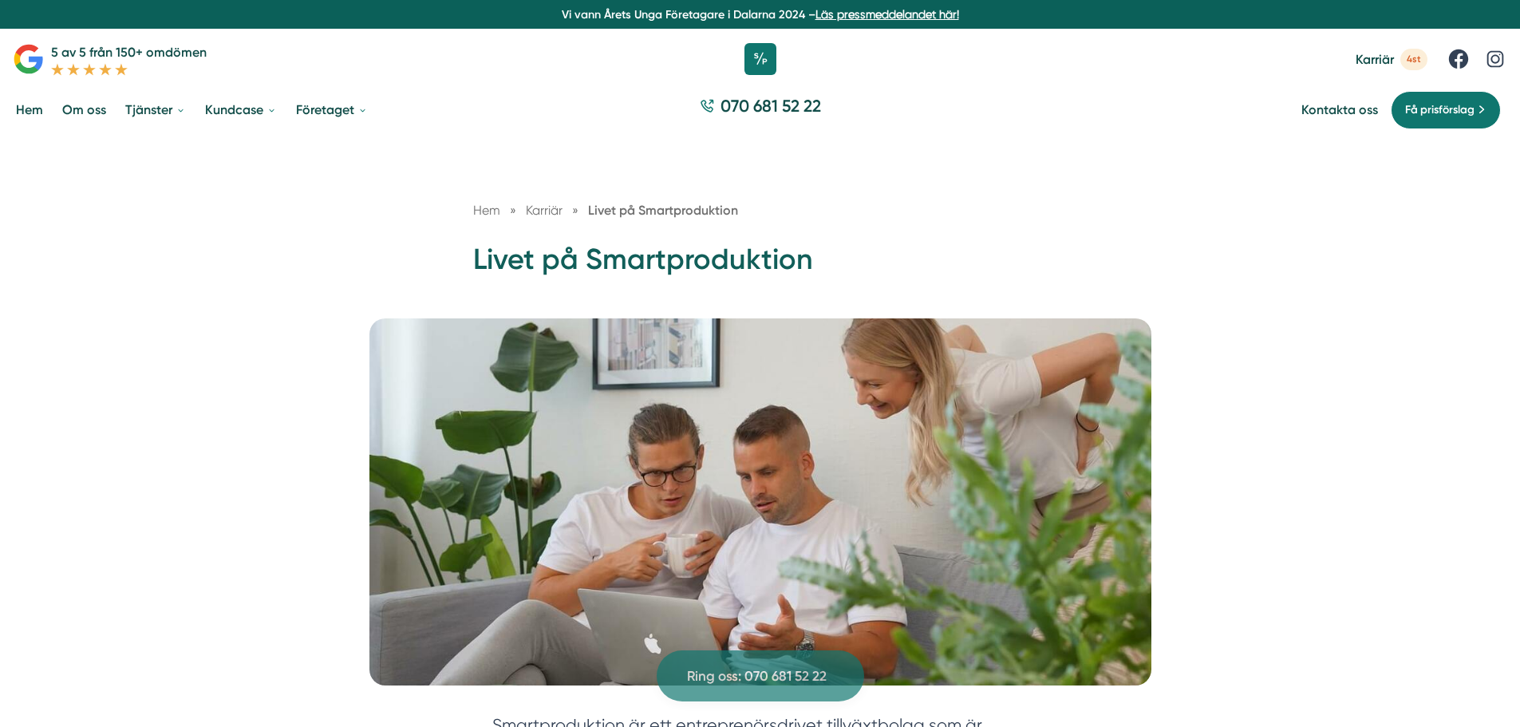
drag, startPoint x: 1163, startPoint y: 251, endPoint x: 1121, endPoint y: -23, distance: 277.8
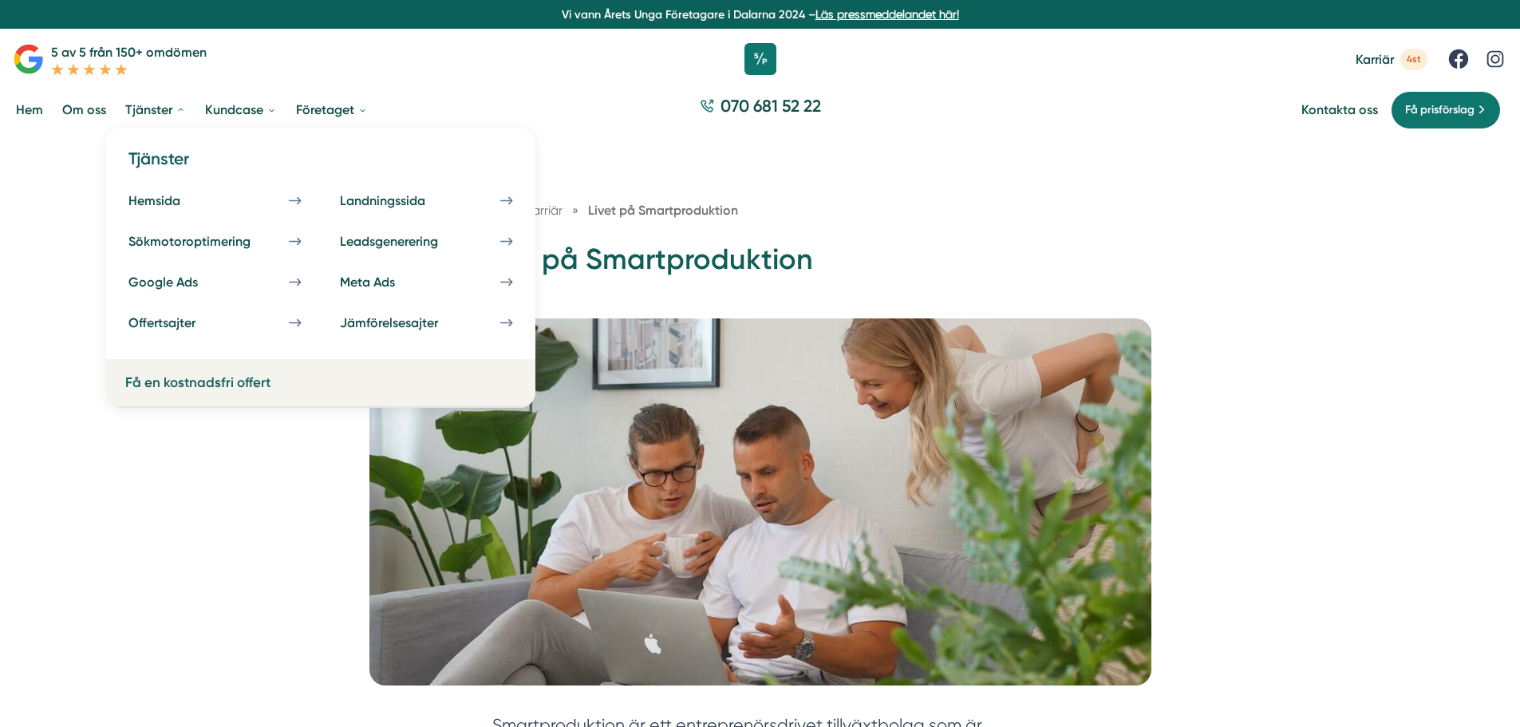
click at [202, 382] on link "Få en kostnadsfri offert" at bounding box center [197, 382] width 145 height 16
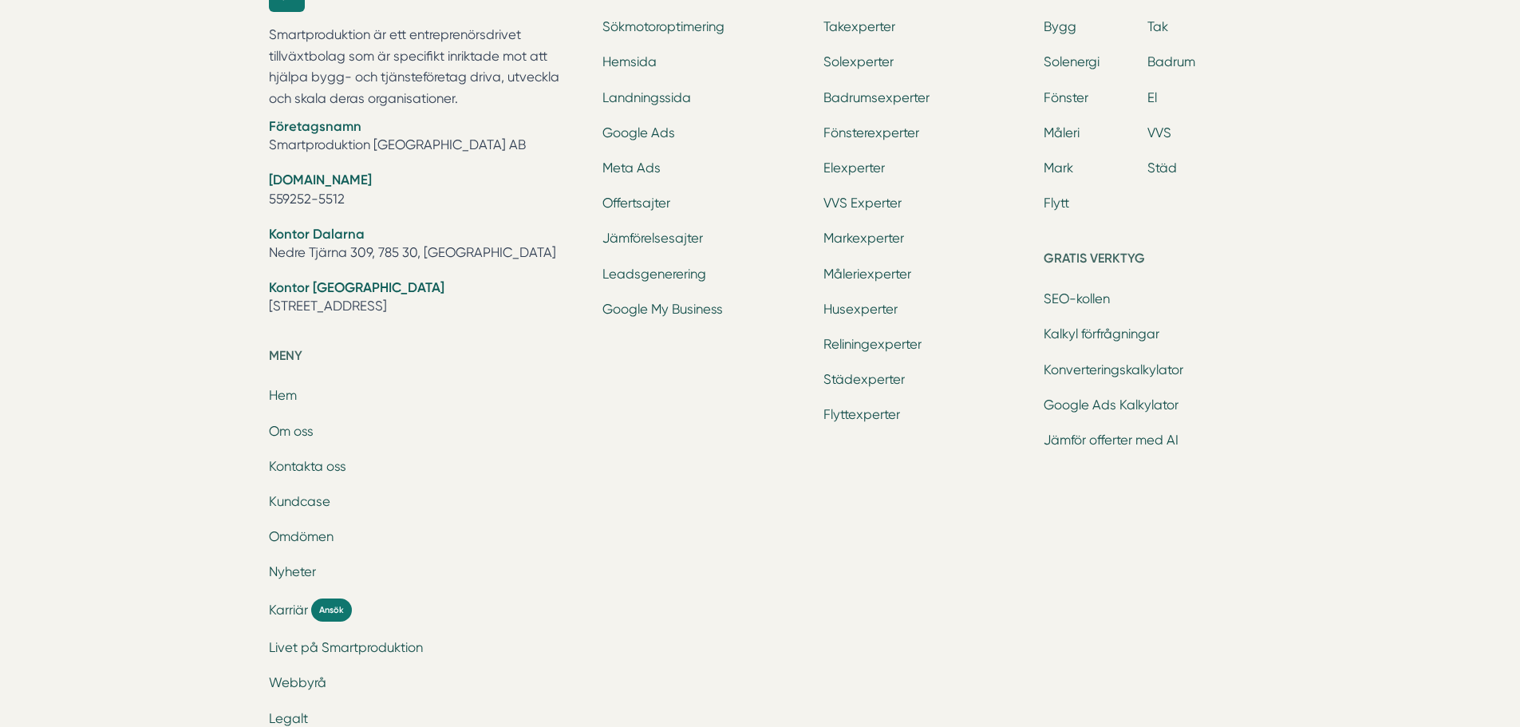
scroll to position [2046, 0]
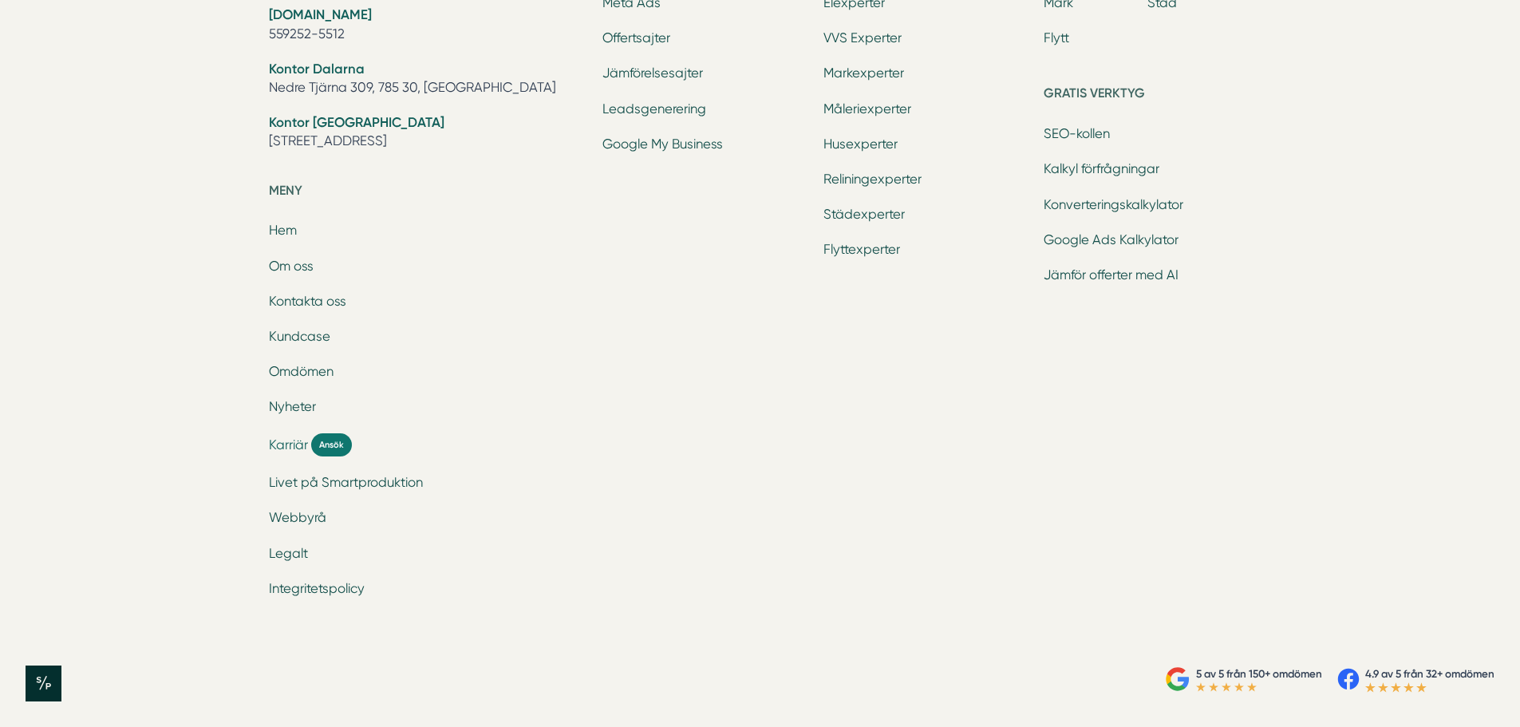
click at [287, 445] on span "Karriär" at bounding box center [288, 445] width 39 height 18
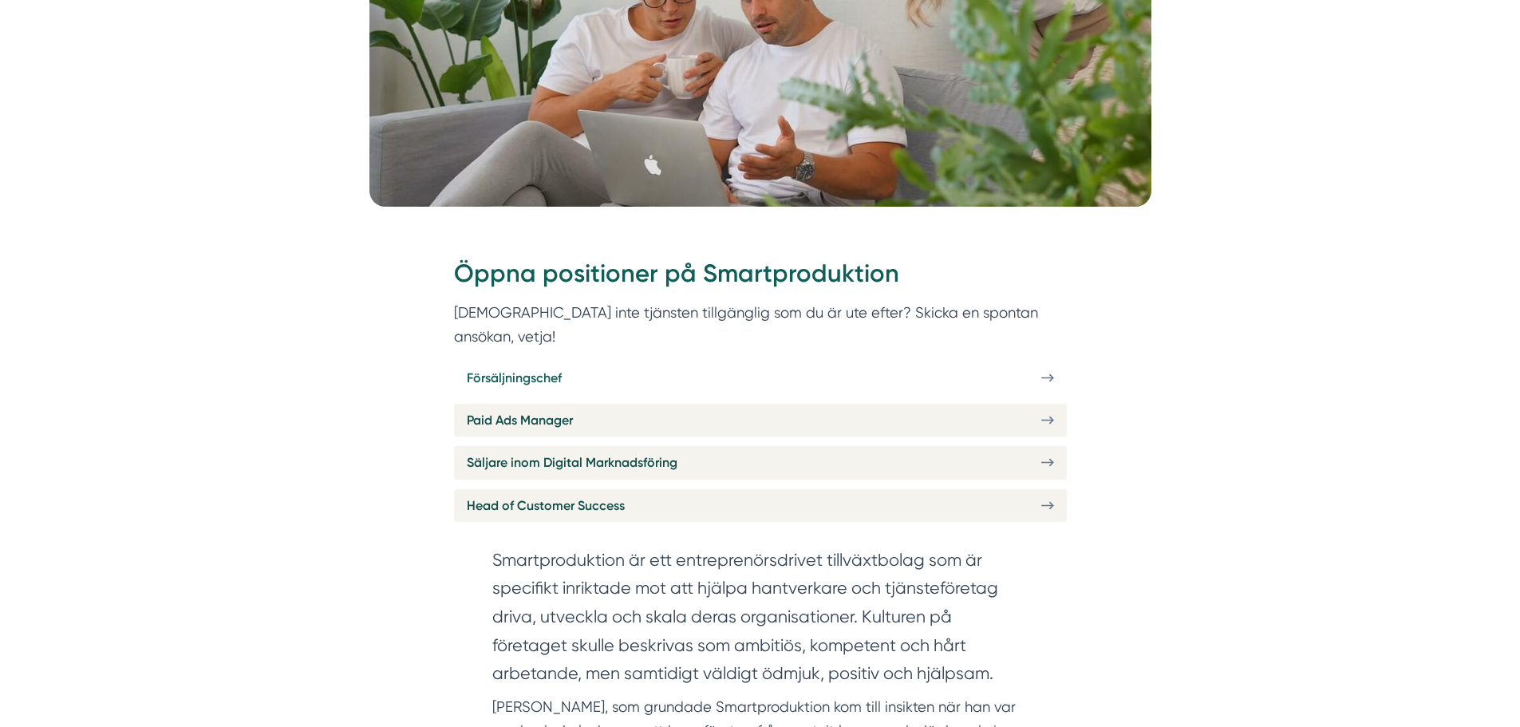
scroll to position [479, 0]
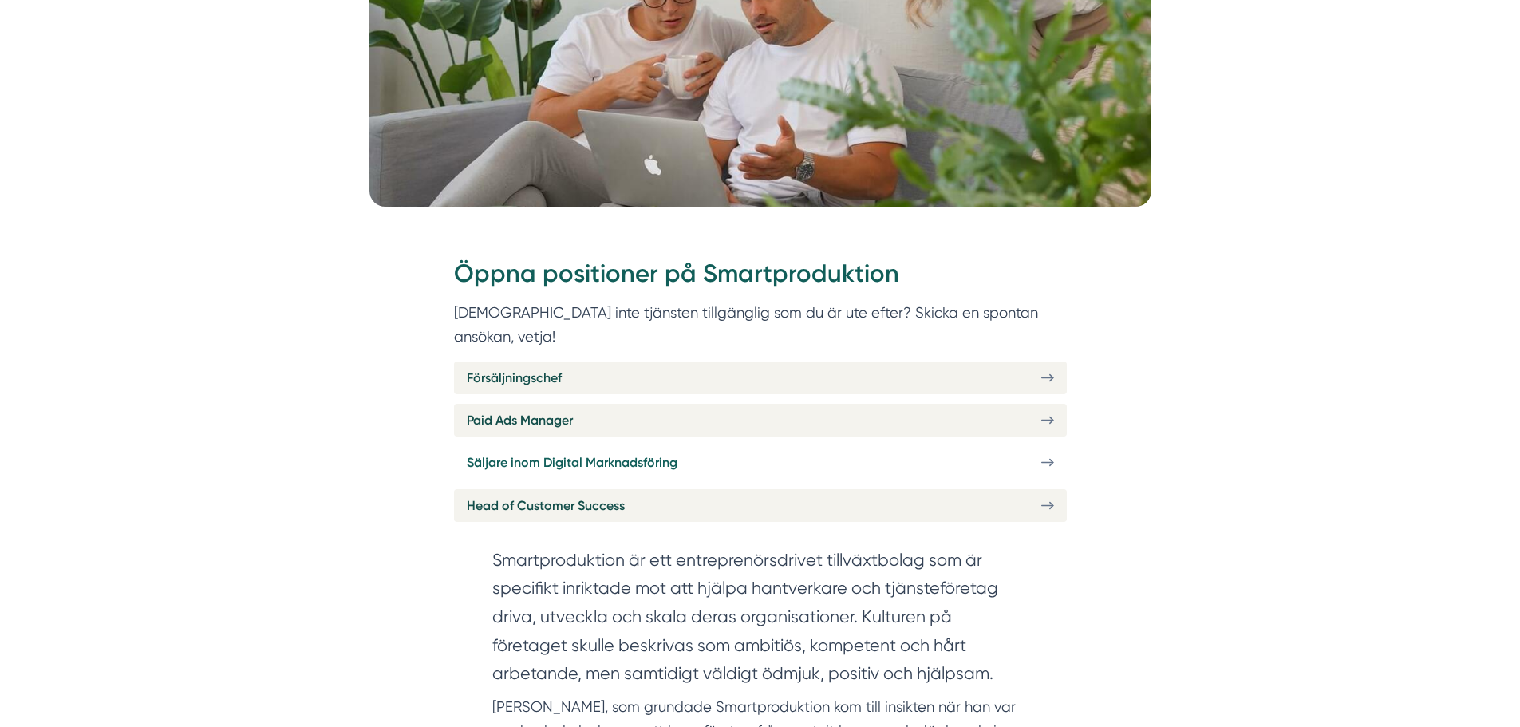
click at [592, 453] on span "Säljare inom Digital Marknadsföring" at bounding box center [572, 463] width 211 height 20
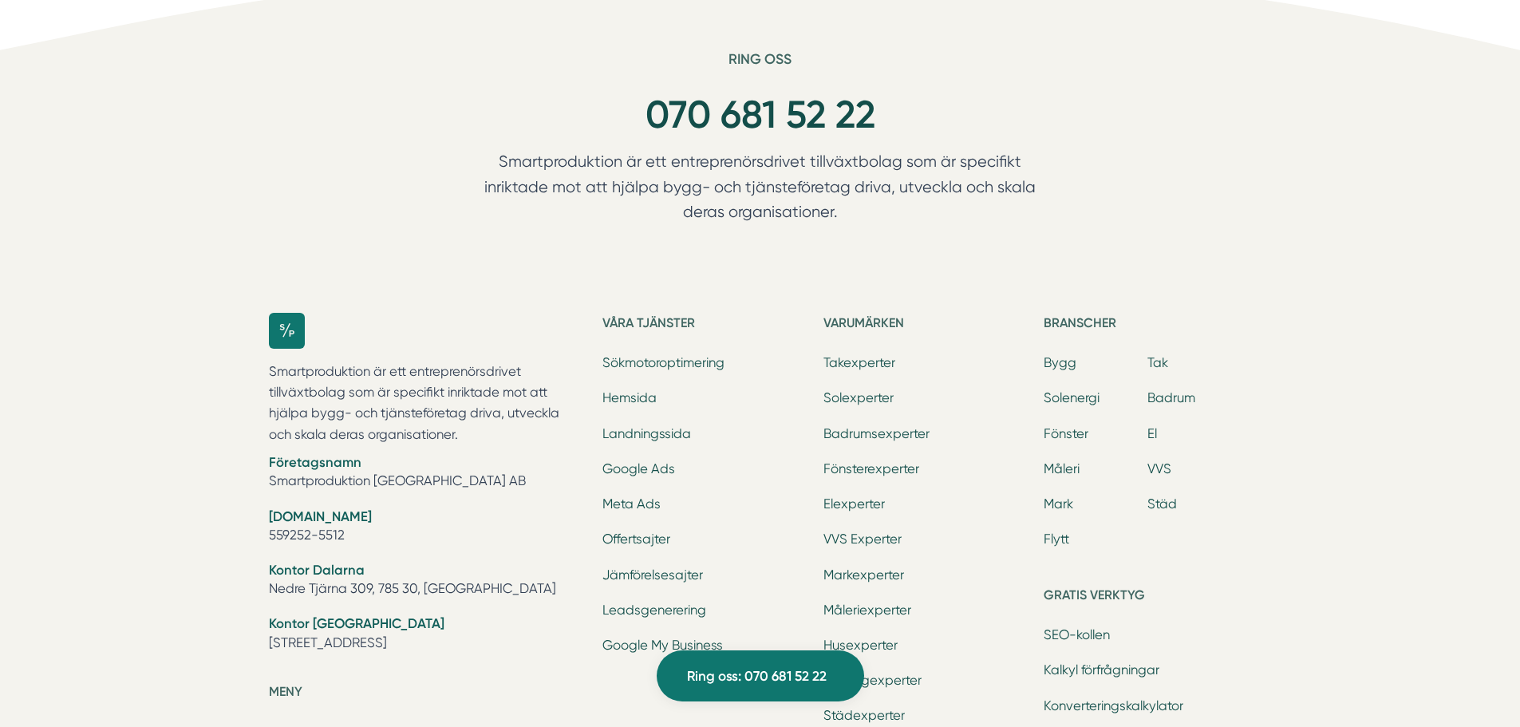
scroll to position [5986, 0]
